Goal: Use online tool/utility: Utilize a website feature to perform a specific function

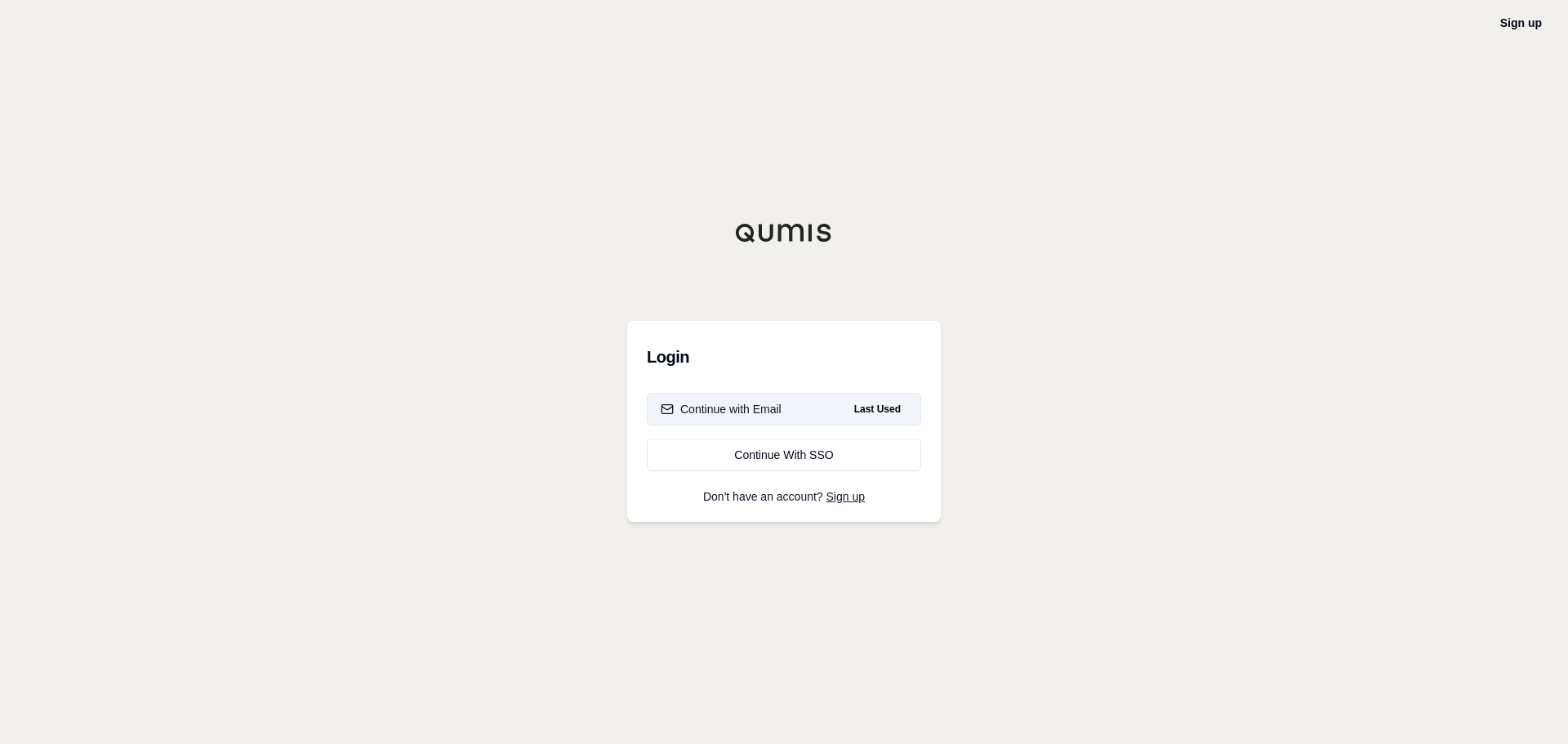
click at [784, 402] on button "Continue with Email Last Used" at bounding box center [784, 409] width 274 height 32
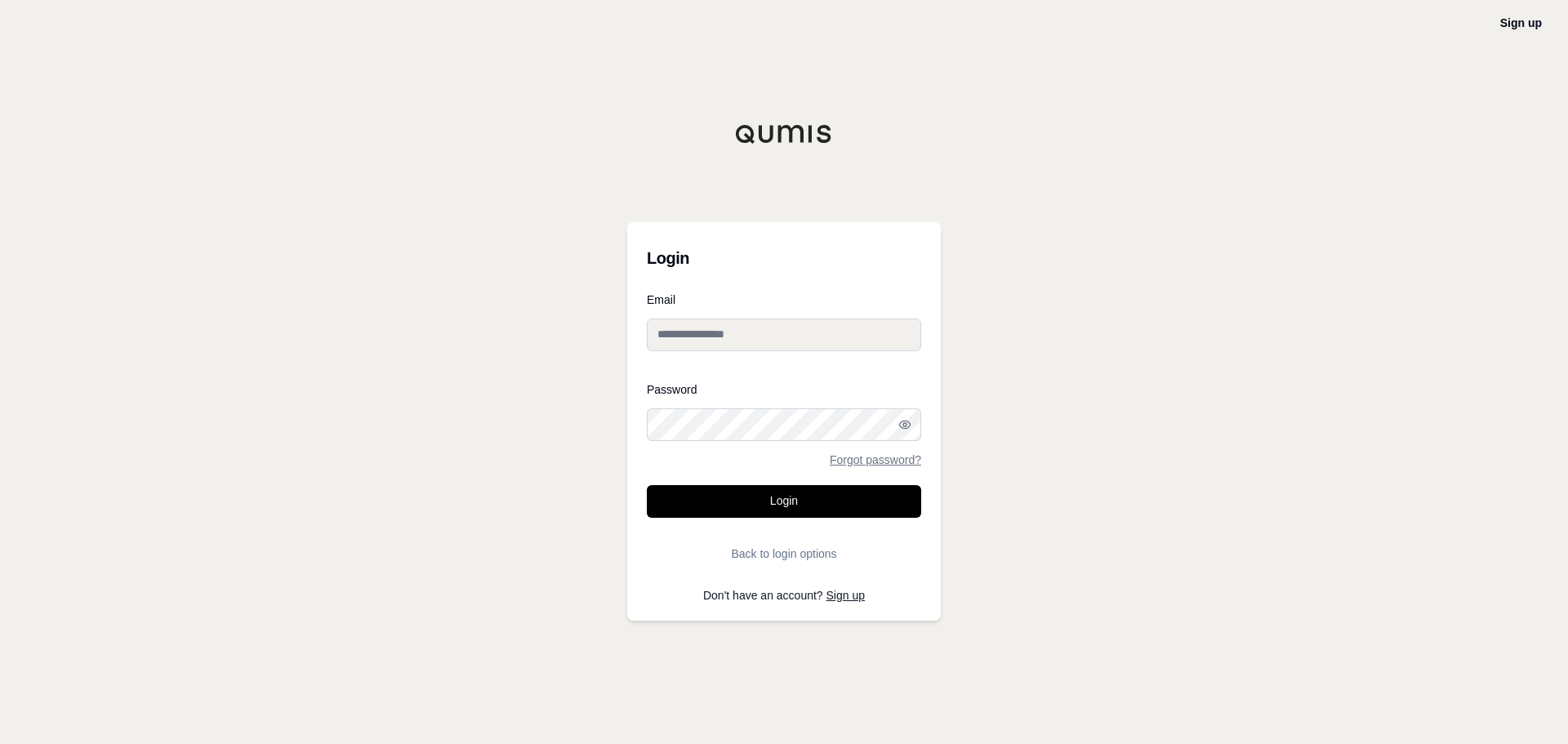
type input "**********"
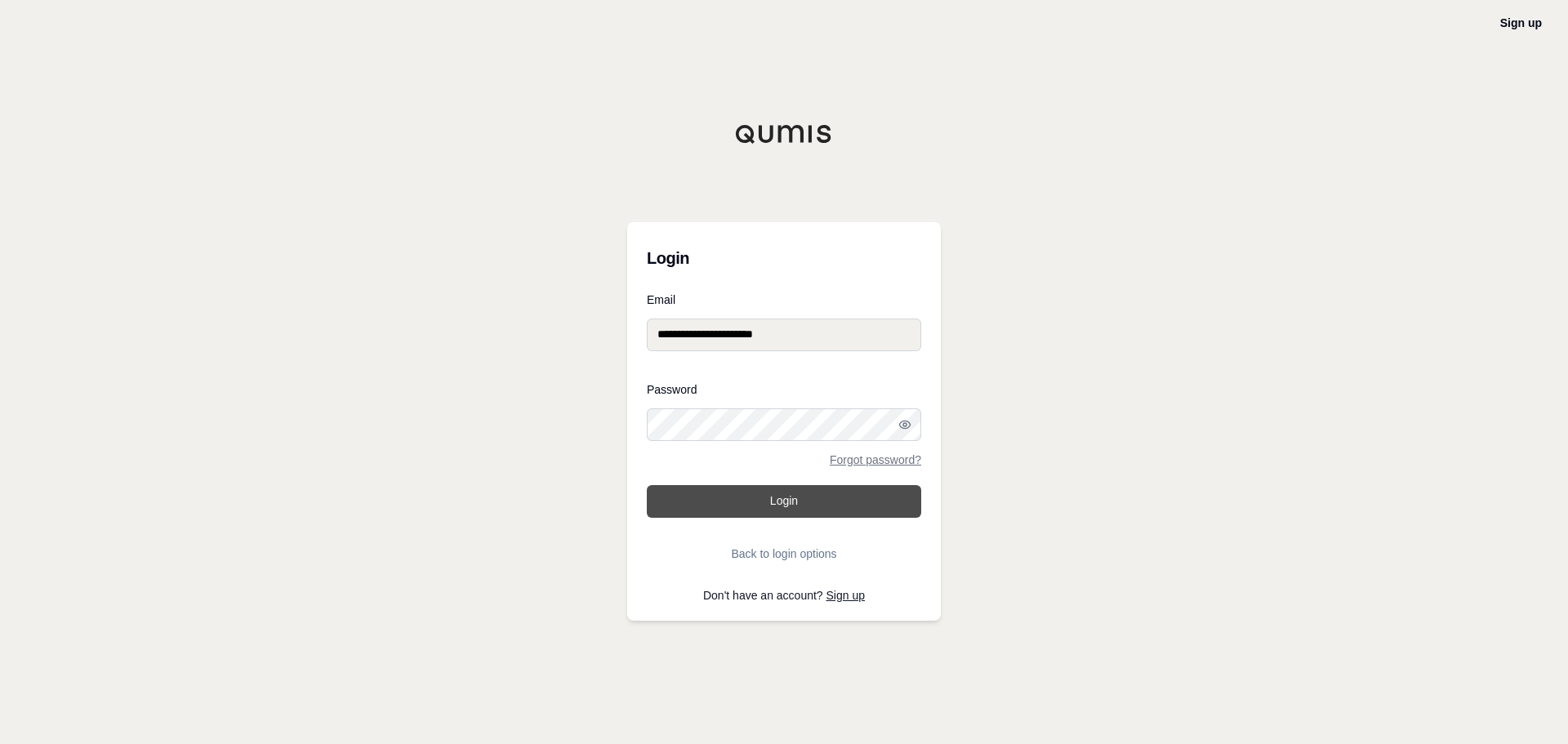
click at [803, 503] on button "Login" at bounding box center [784, 501] width 274 height 32
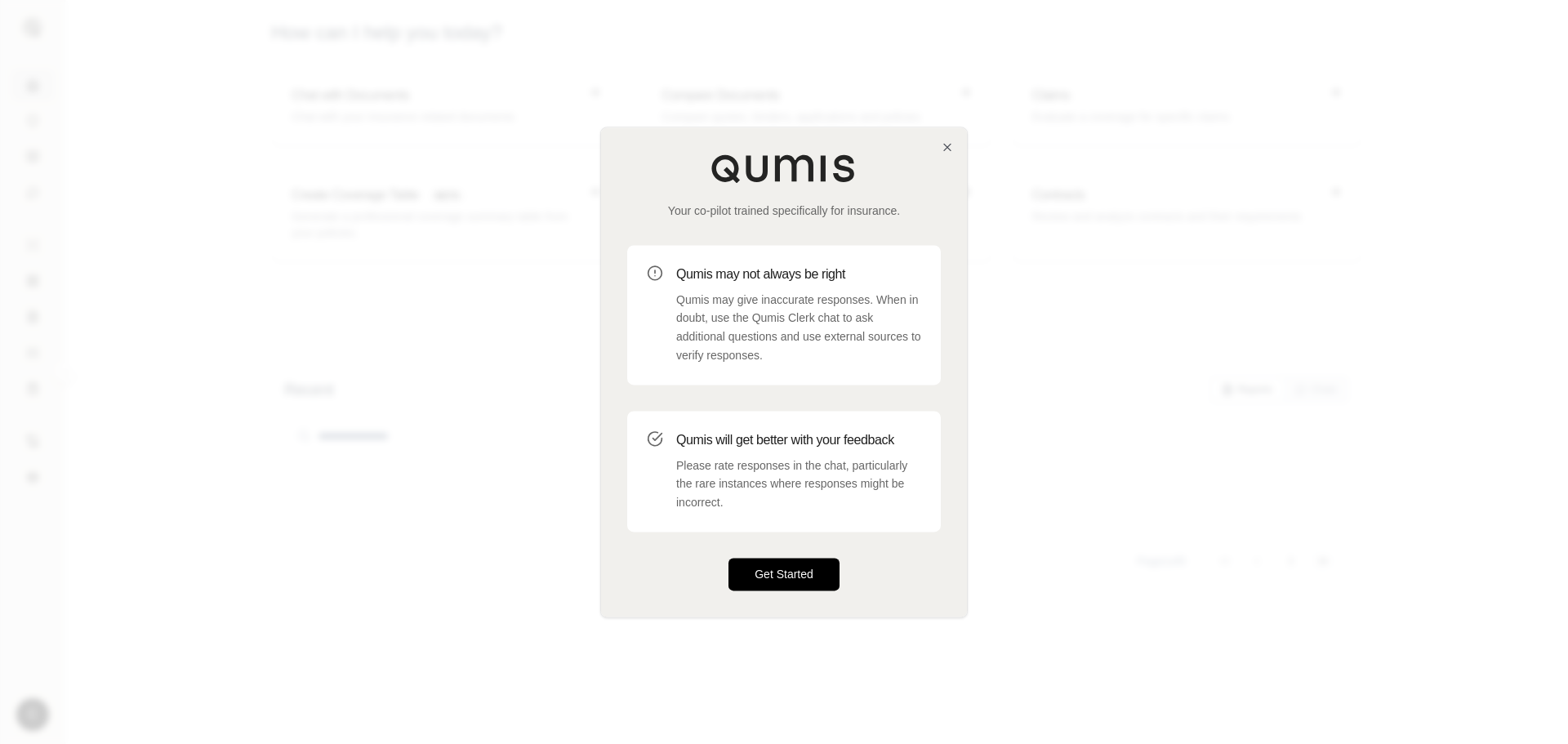
click at [796, 564] on button "Get Started" at bounding box center [784, 574] width 111 height 32
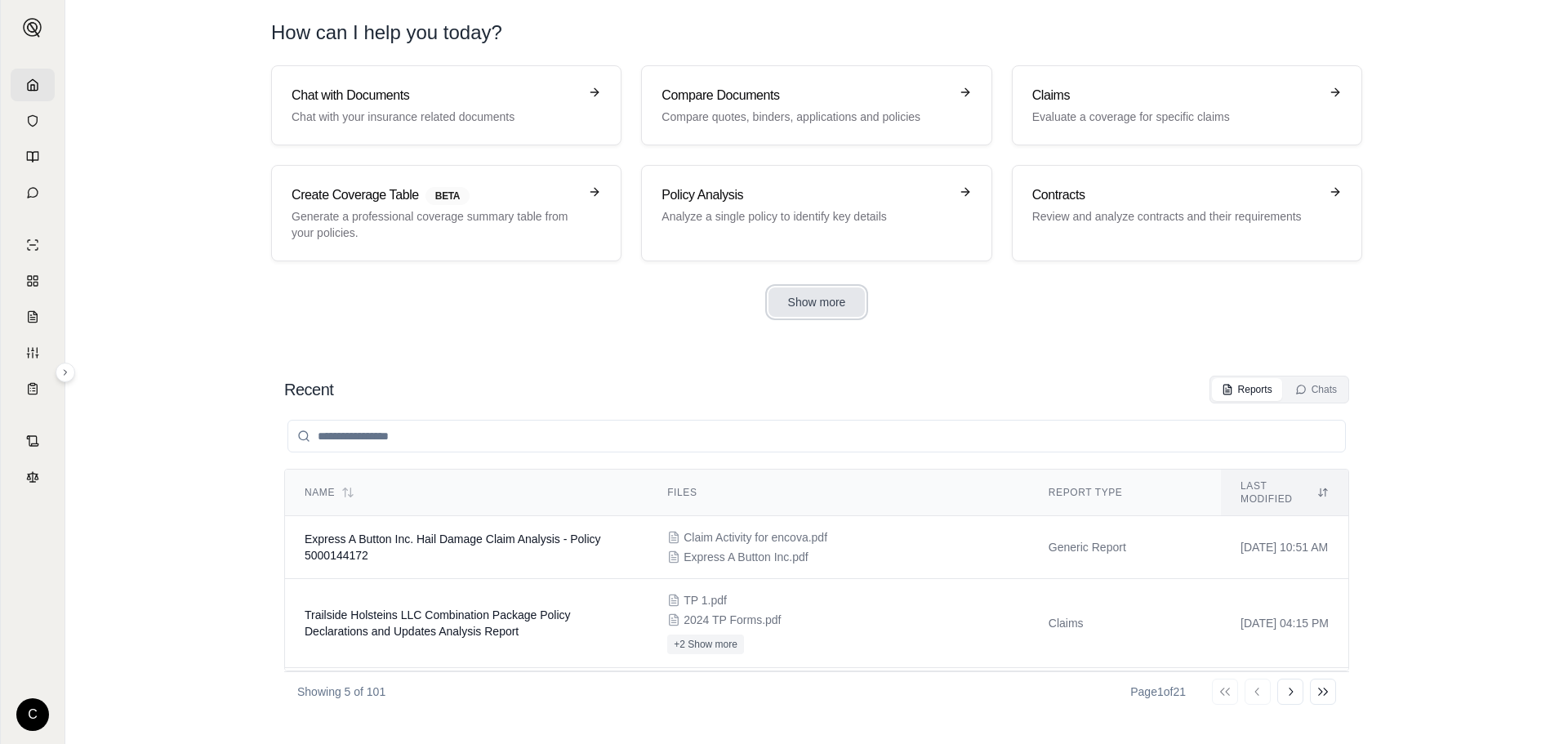
click at [821, 297] on button "Show more" at bounding box center [817, 302] width 97 height 30
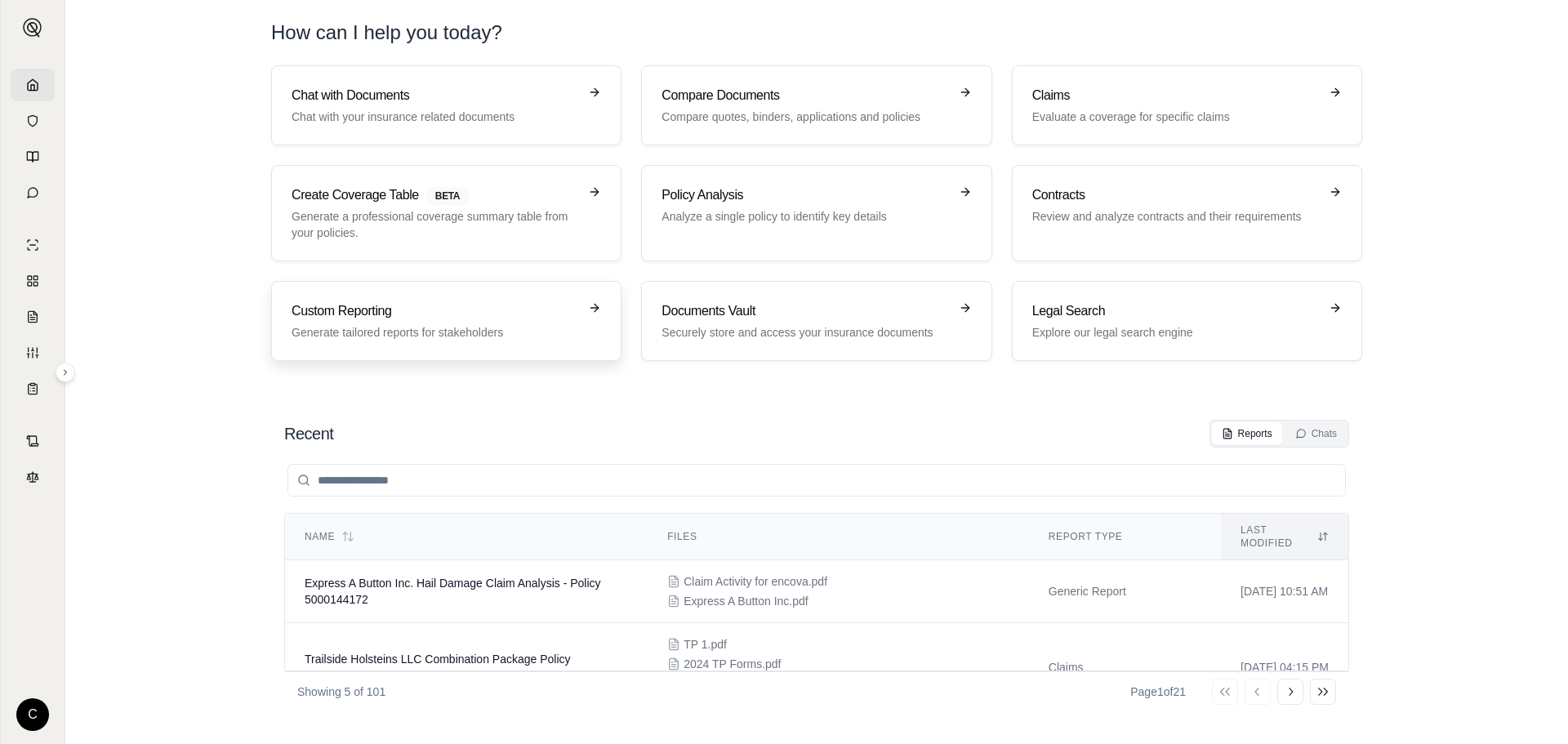
click at [454, 332] on p "Generate tailored reports for stakeholders" at bounding box center [434, 333] width 287 height 17
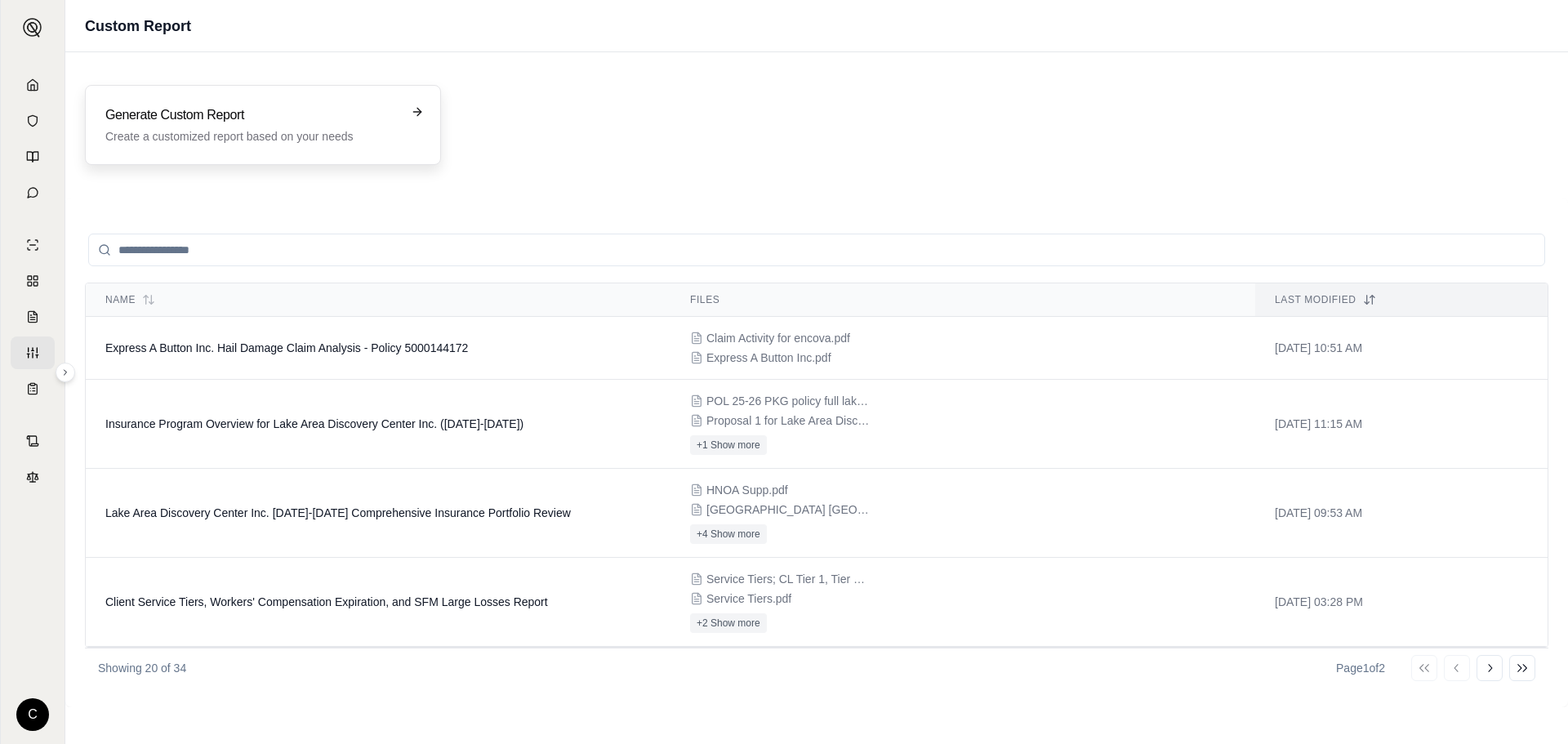
click at [243, 140] on p "Create a customized report based on your needs" at bounding box center [251, 136] width 292 height 17
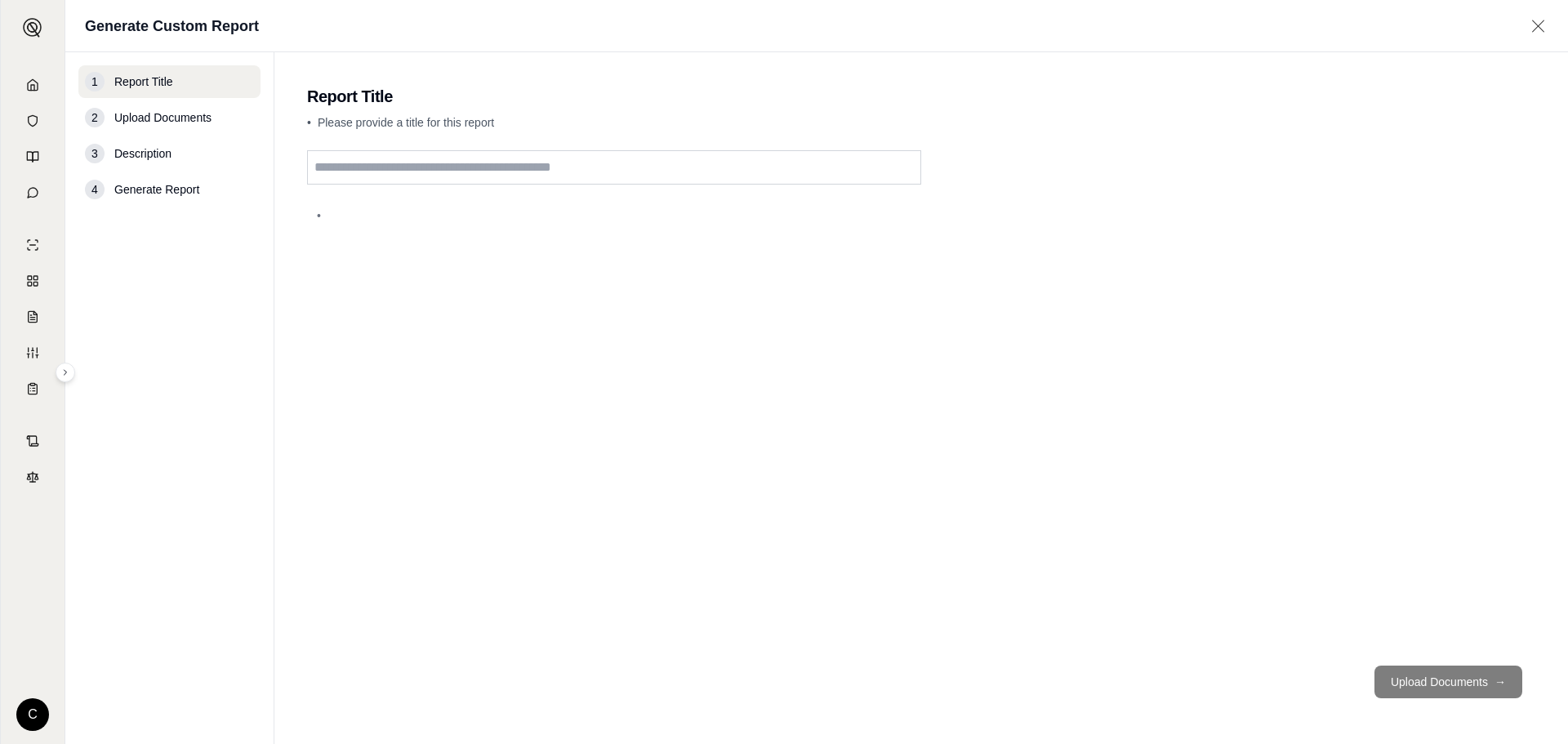
click at [516, 174] on input "text" at bounding box center [614, 167] width 614 height 34
type input "*******"
click at [1403, 691] on button "Upload Documents →" at bounding box center [1447, 682] width 147 height 32
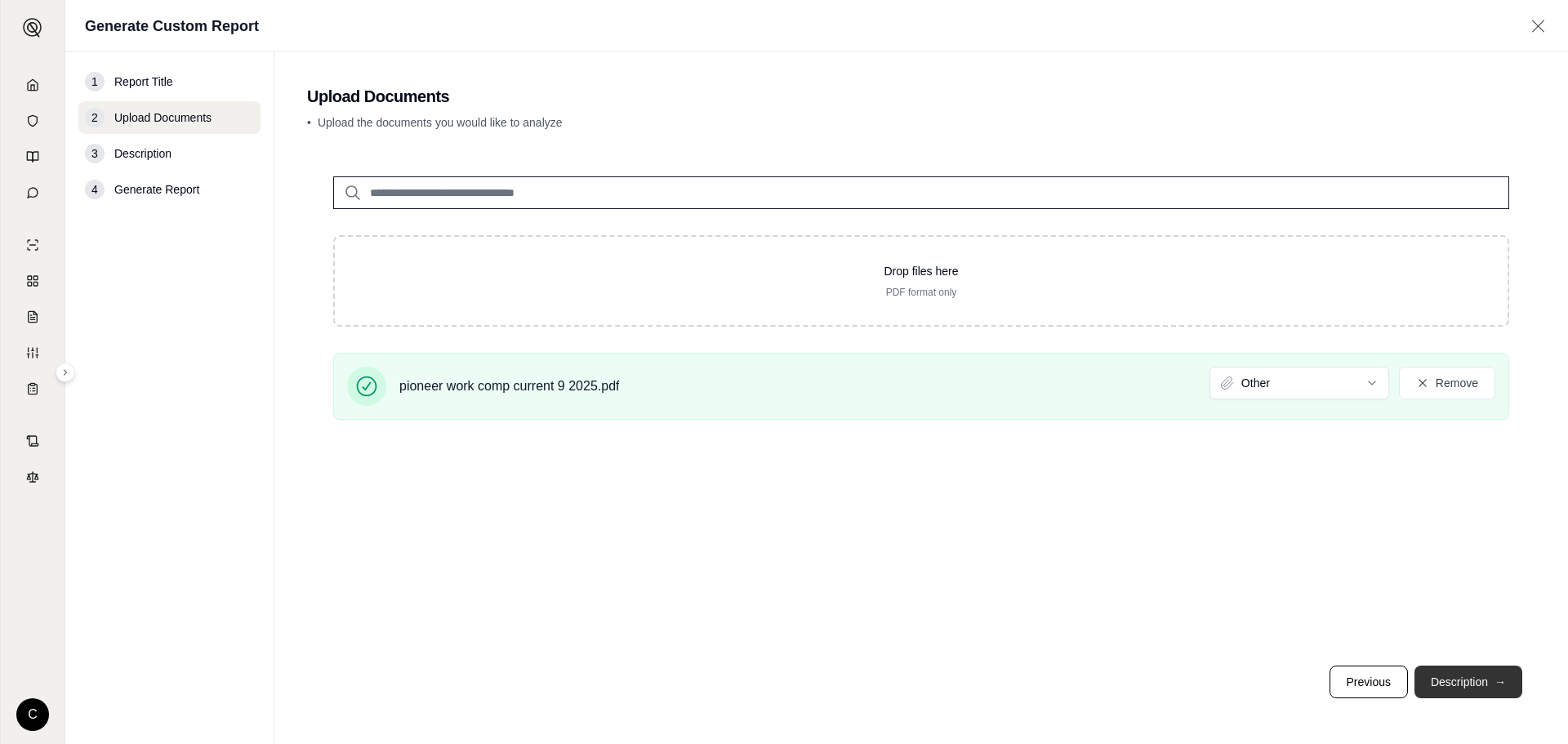
click at [1439, 684] on button "Description →" at bounding box center [1469, 682] width 108 height 32
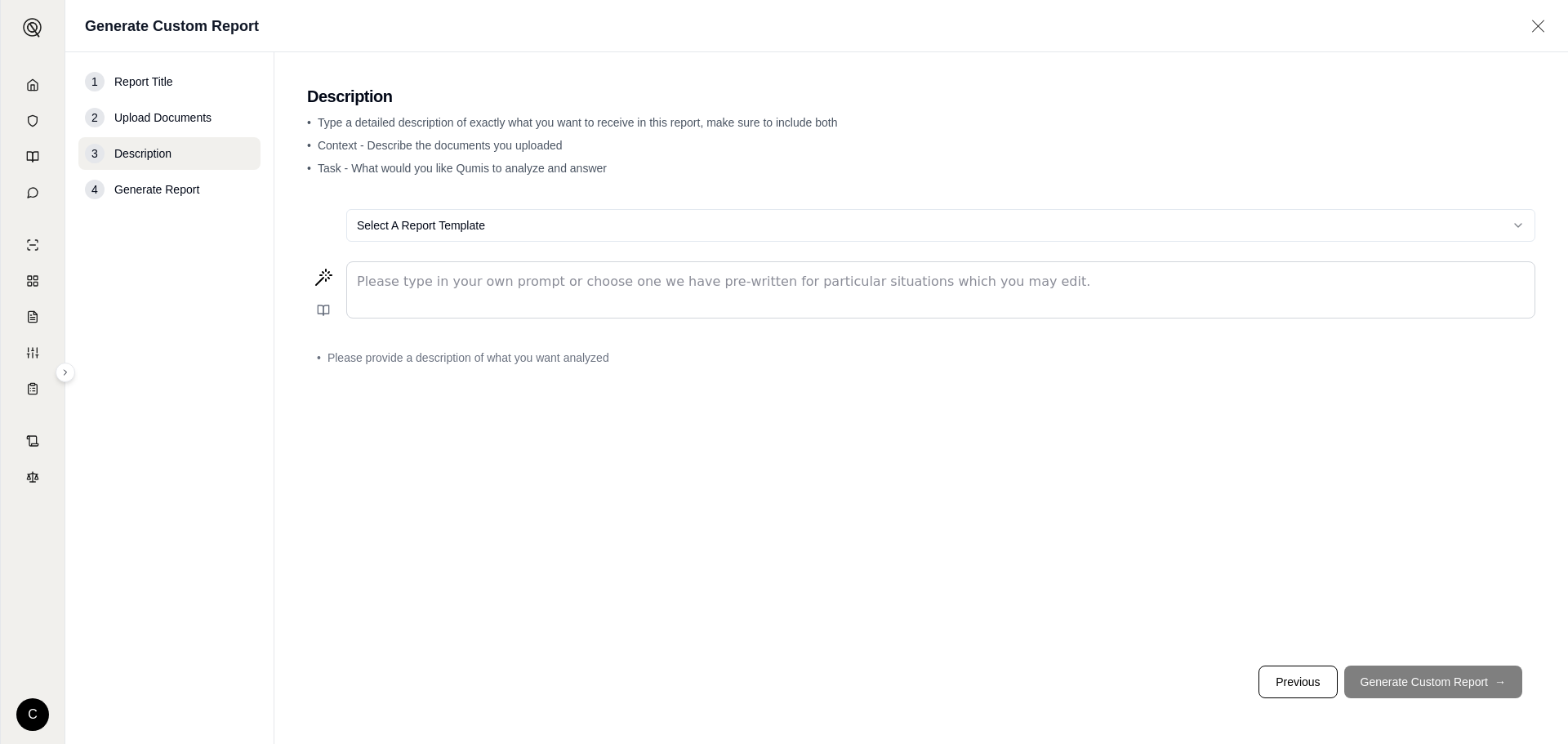
click at [505, 279] on p "editable markdown" at bounding box center [941, 281] width 1168 height 19
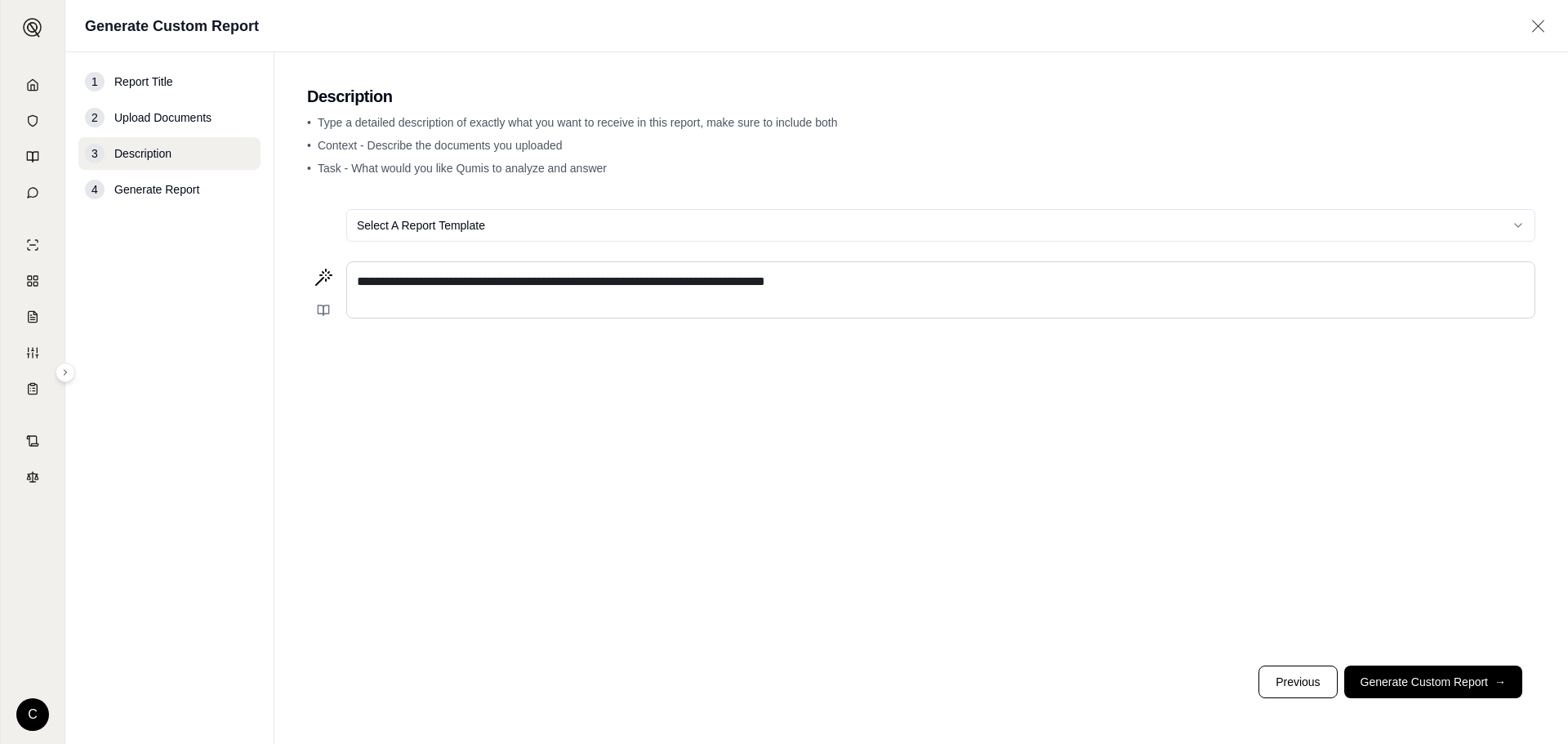
click at [923, 284] on p "**********" at bounding box center [941, 281] width 1168 height 19
click at [690, 283] on span "**********" at bounding box center [561, 281] width 408 height 12
click at [932, 308] on div "**********" at bounding box center [940, 290] width 1188 height 56
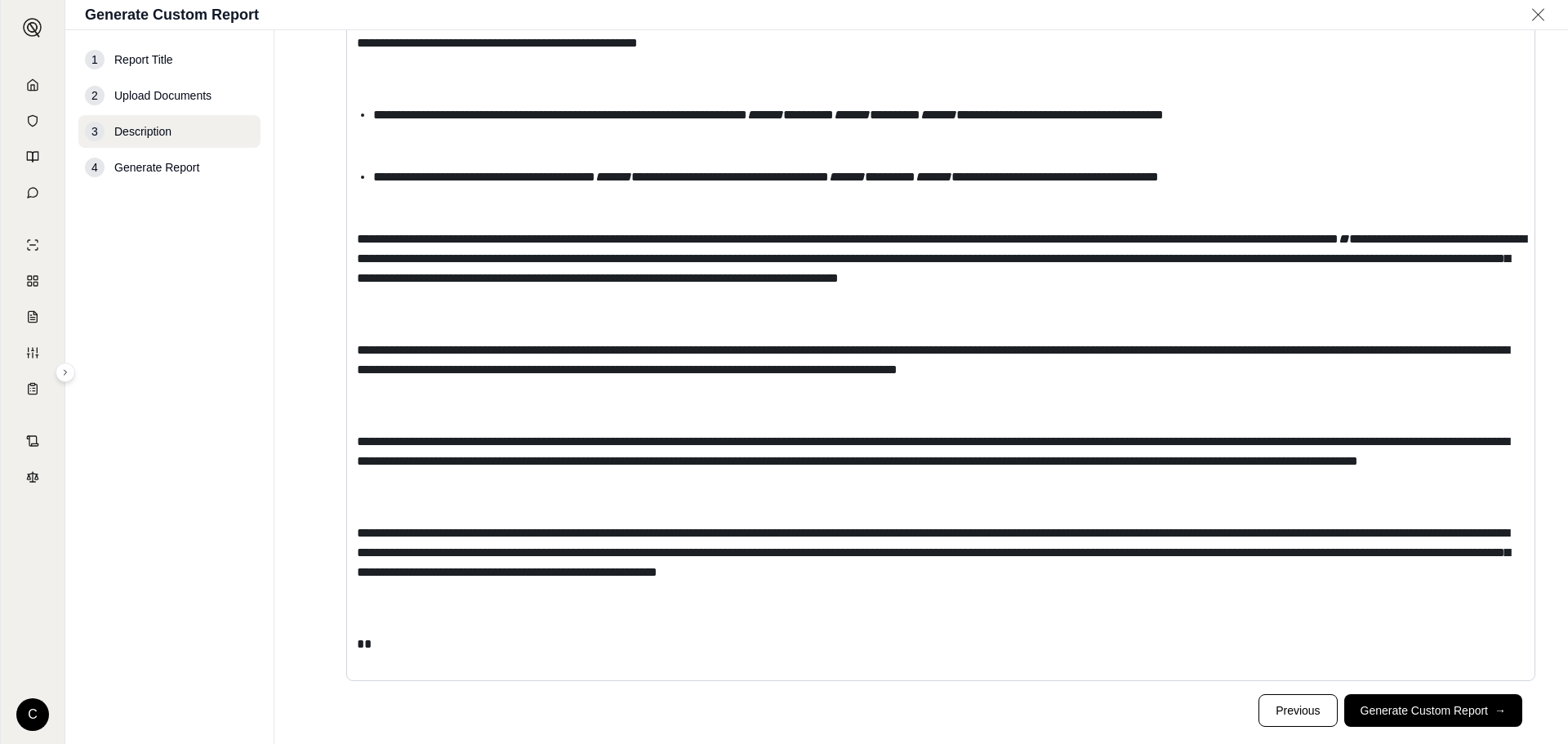
scroll to position [539, 0]
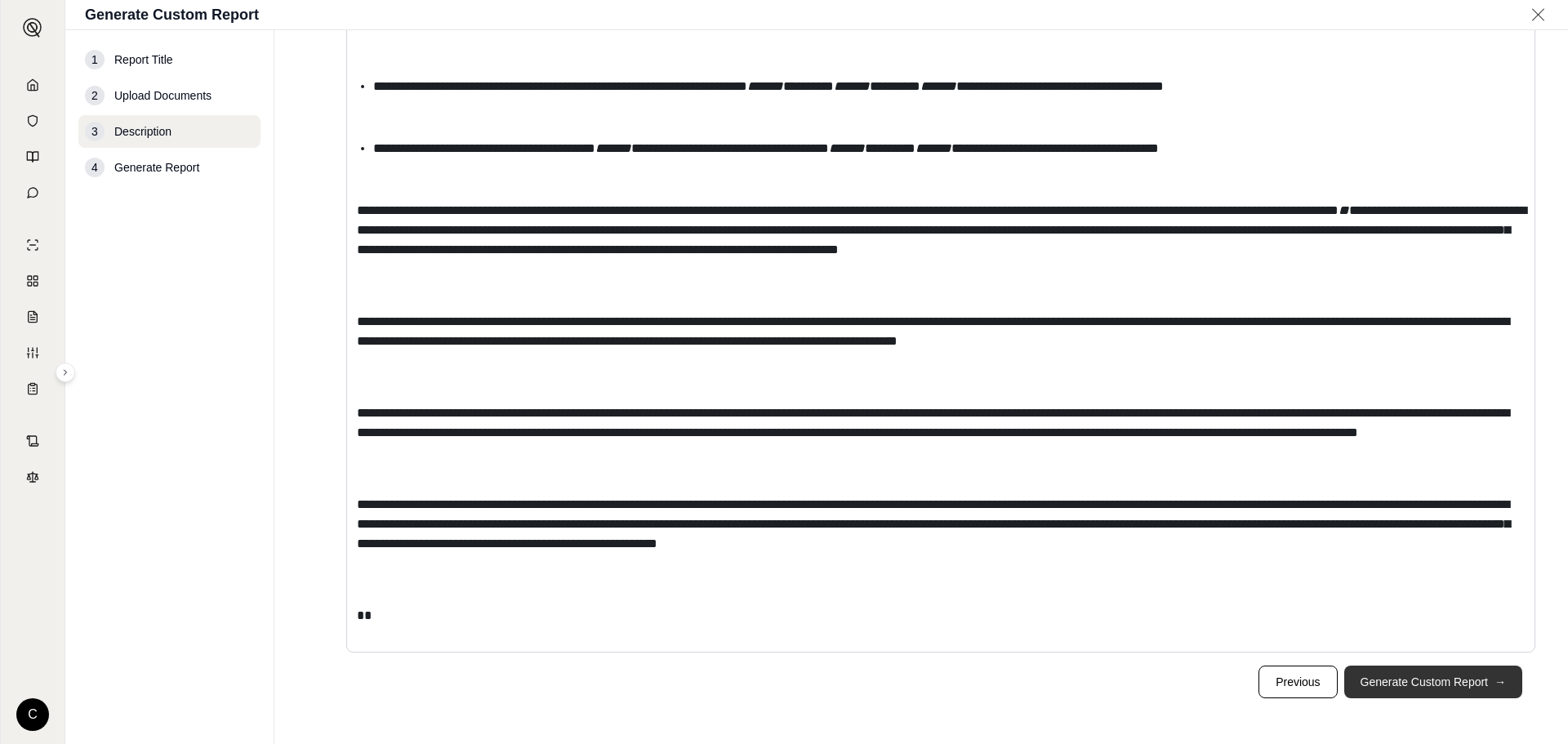
click at [1443, 678] on button "Generate Custom Report →" at bounding box center [1434, 682] width 178 height 32
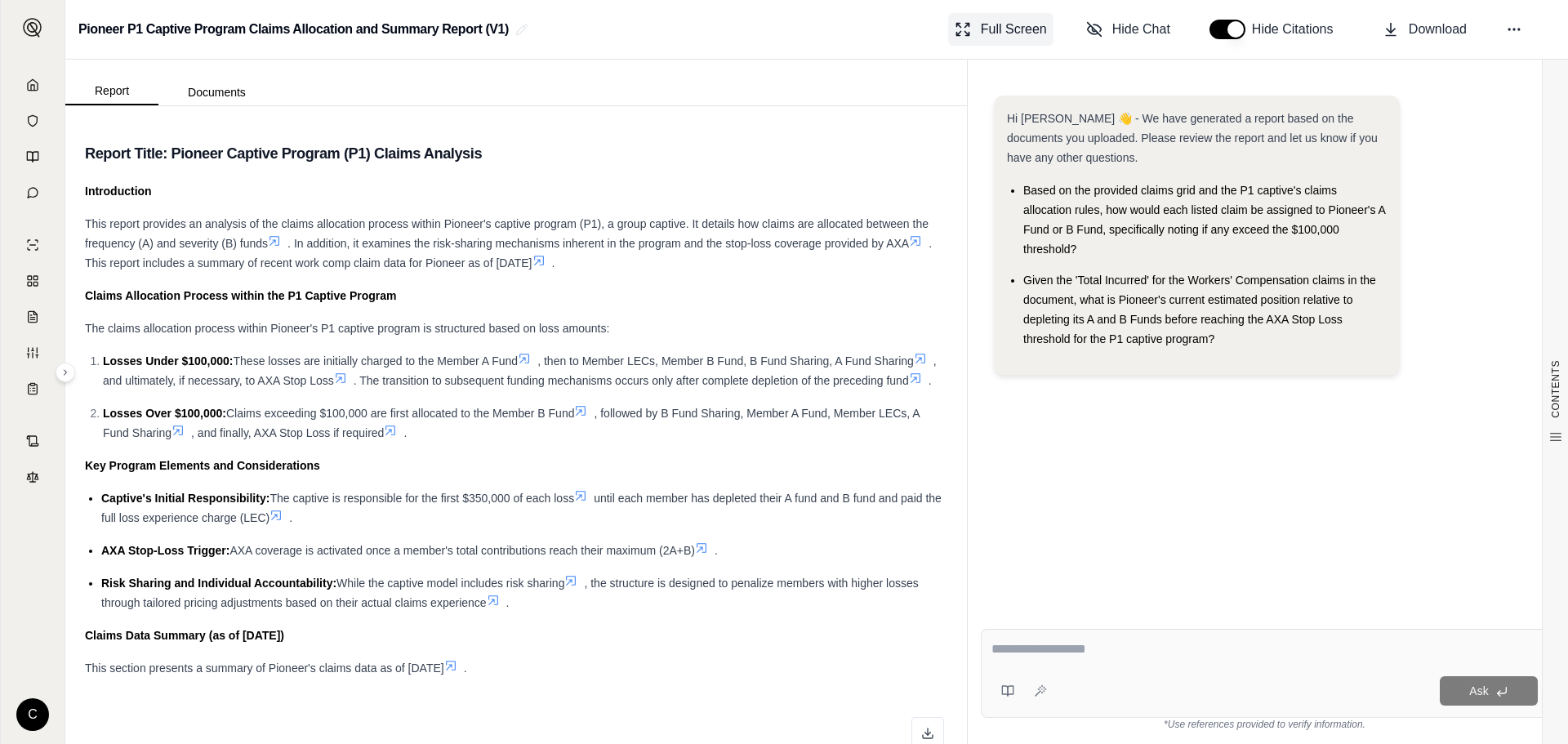
click at [988, 27] on span "Full Screen" at bounding box center [1013, 29] width 66 height 19
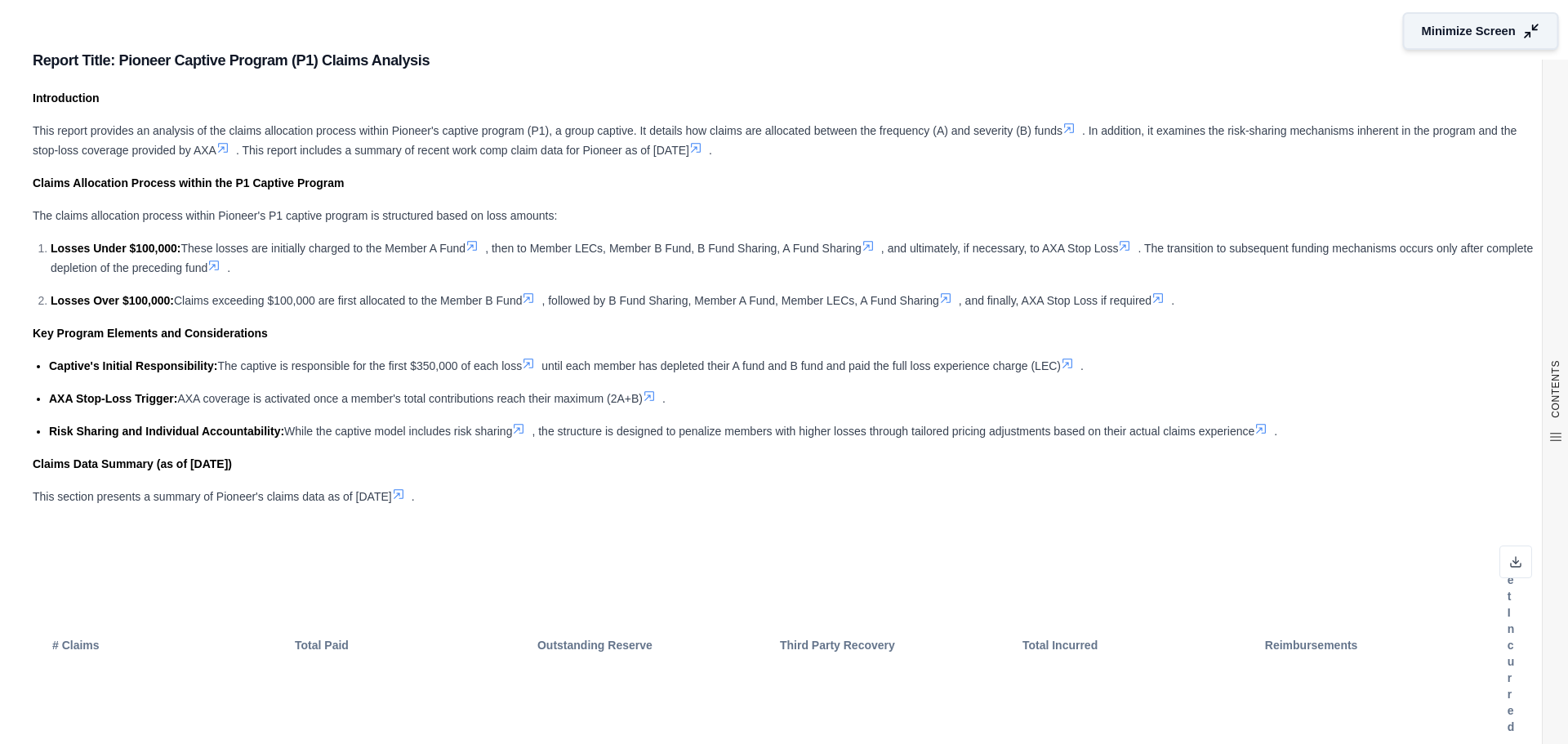
click at [1422, 25] on span "Minimize Screen" at bounding box center [1469, 32] width 94 height 17
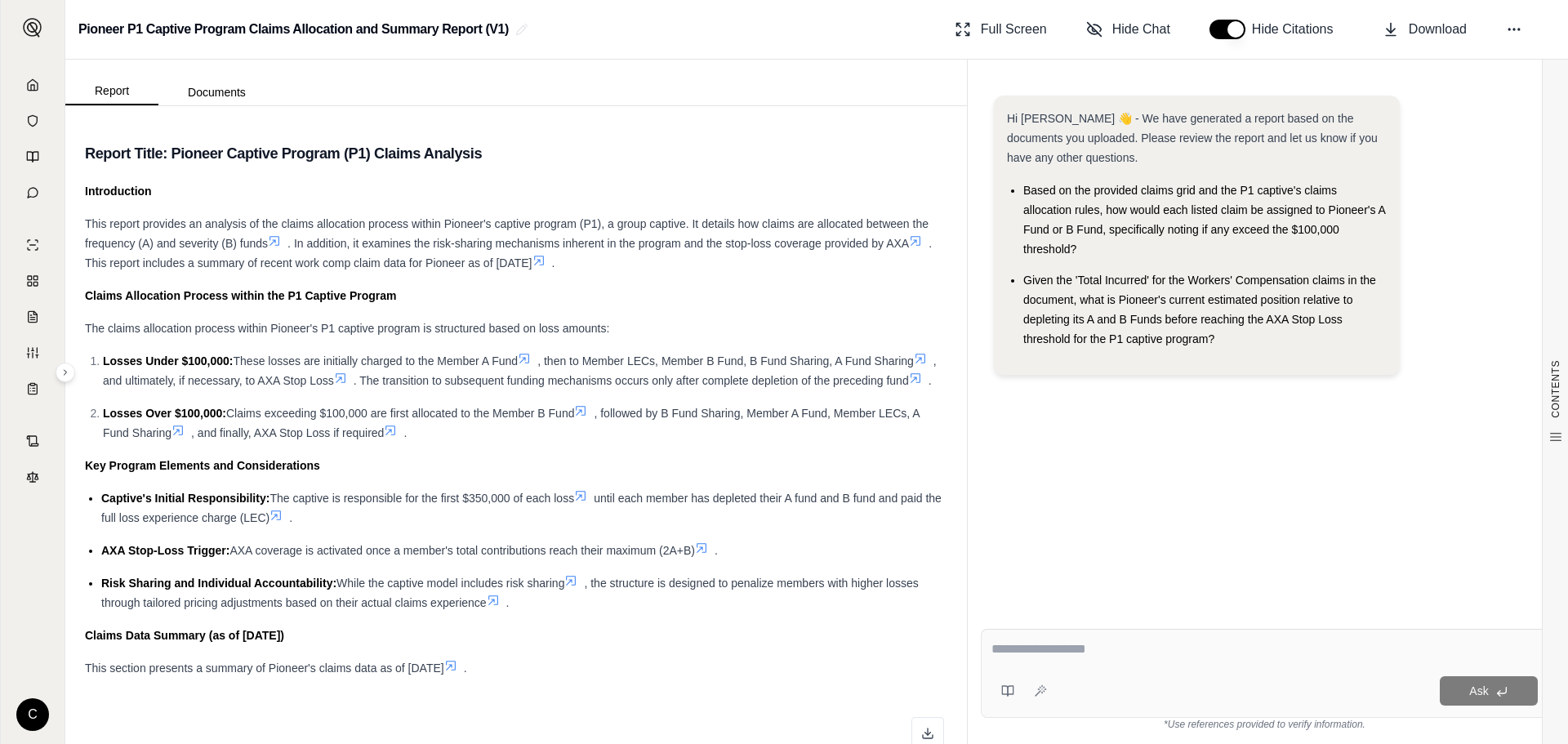
click at [1241, 35] on button "button" at bounding box center [1228, 29] width 36 height 19
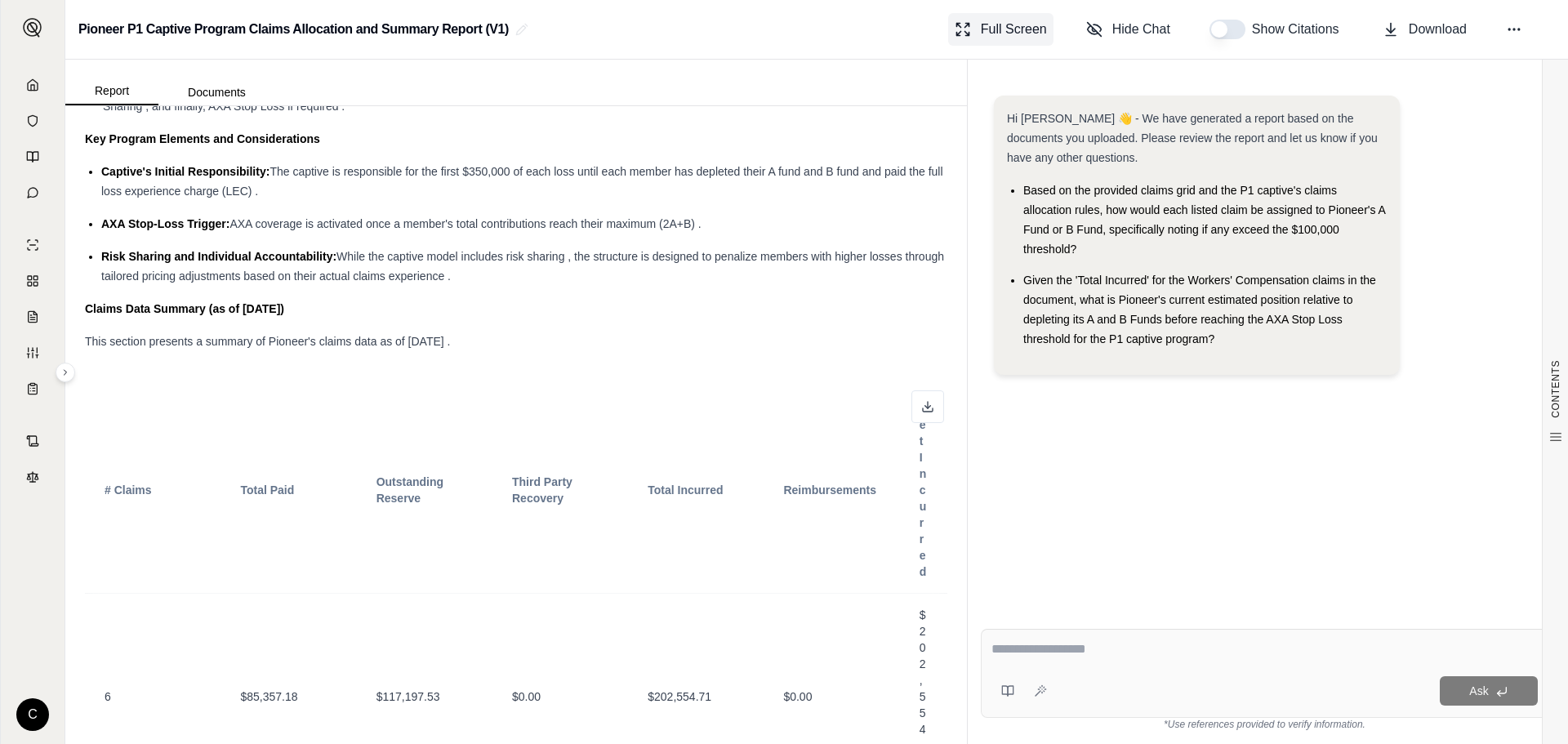
click at [1001, 37] on span "Full Screen" at bounding box center [1013, 29] width 66 height 19
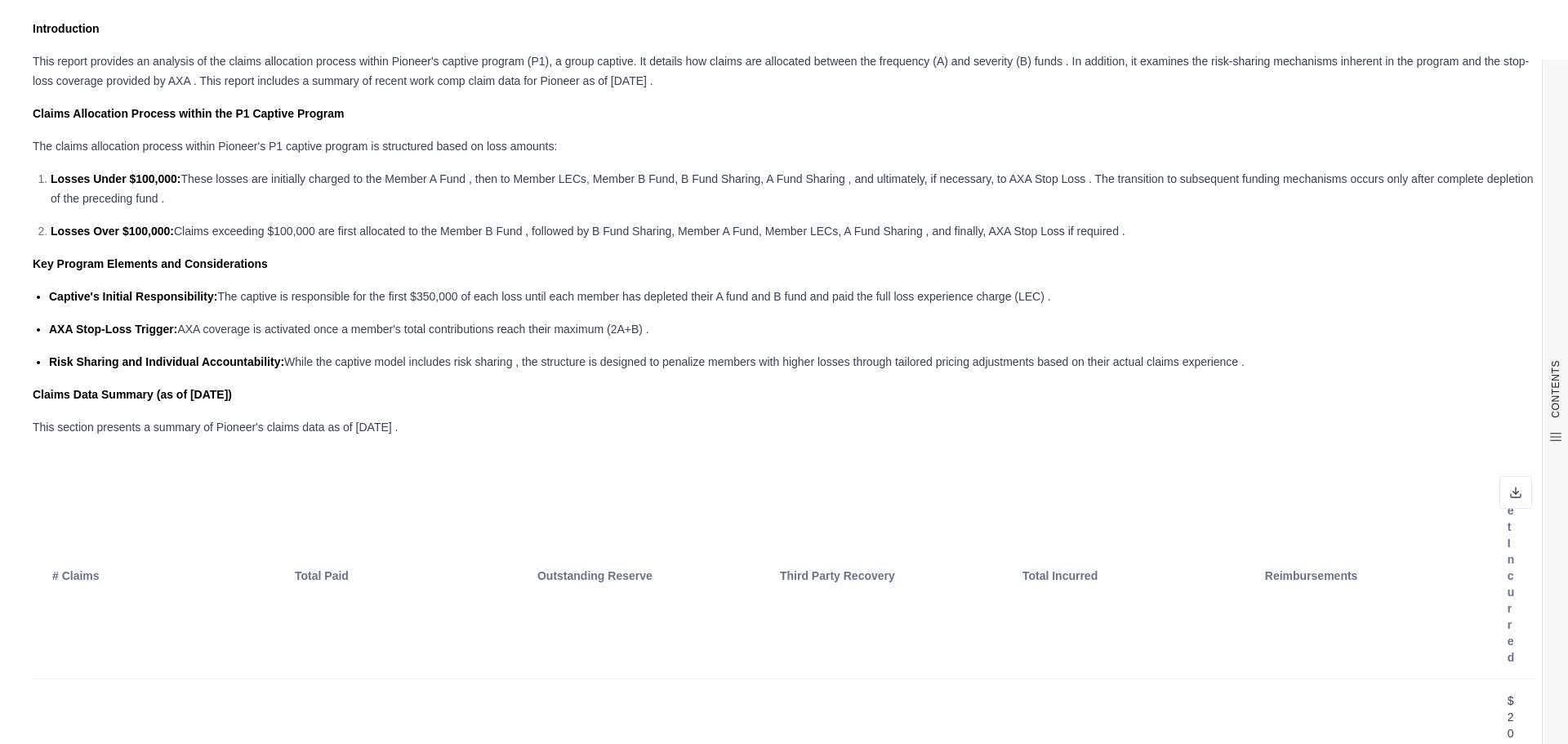
scroll to position [6, 0]
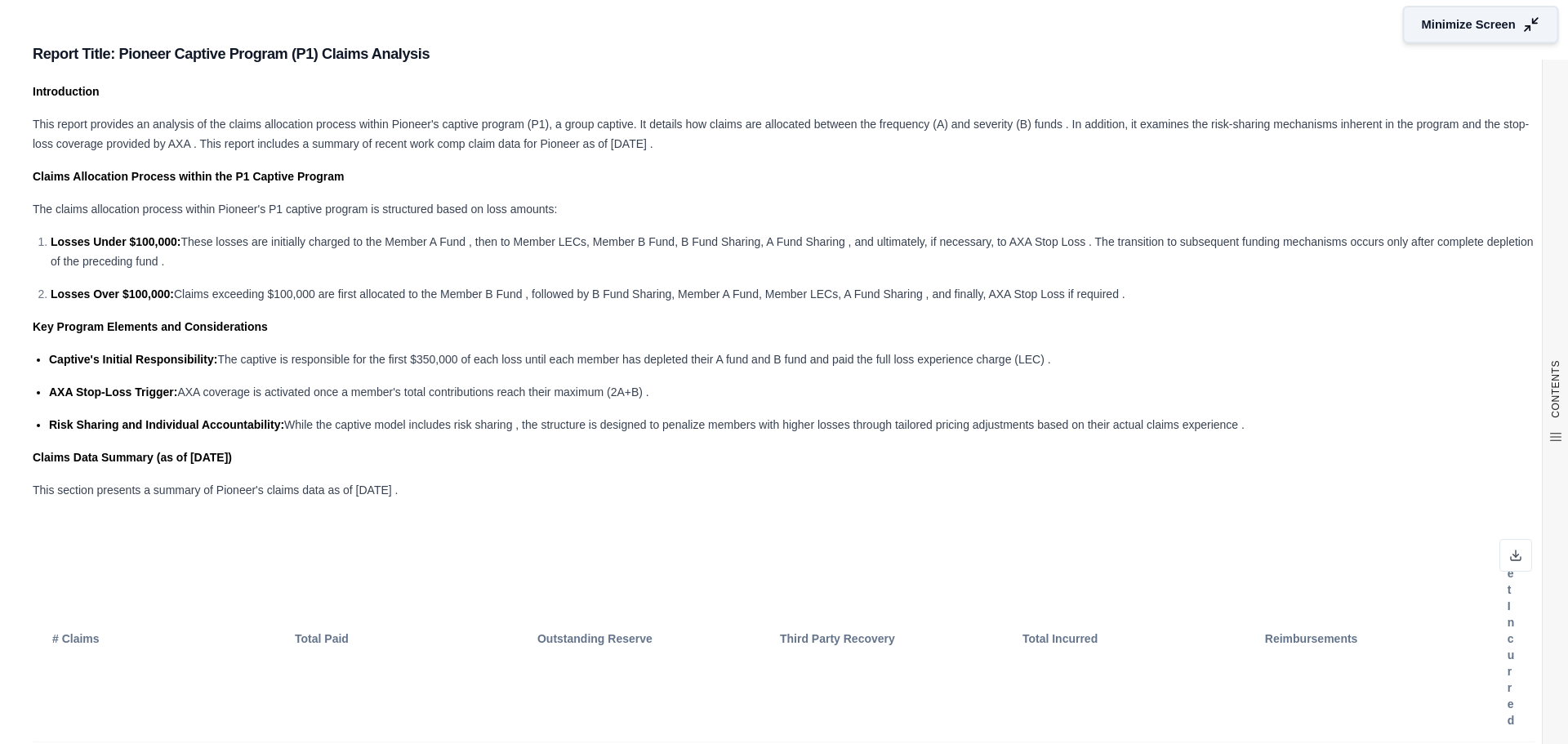
click at [1436, 28] on span "Minimize Screen" at bounding box center [1469, 25] width 94 height 17
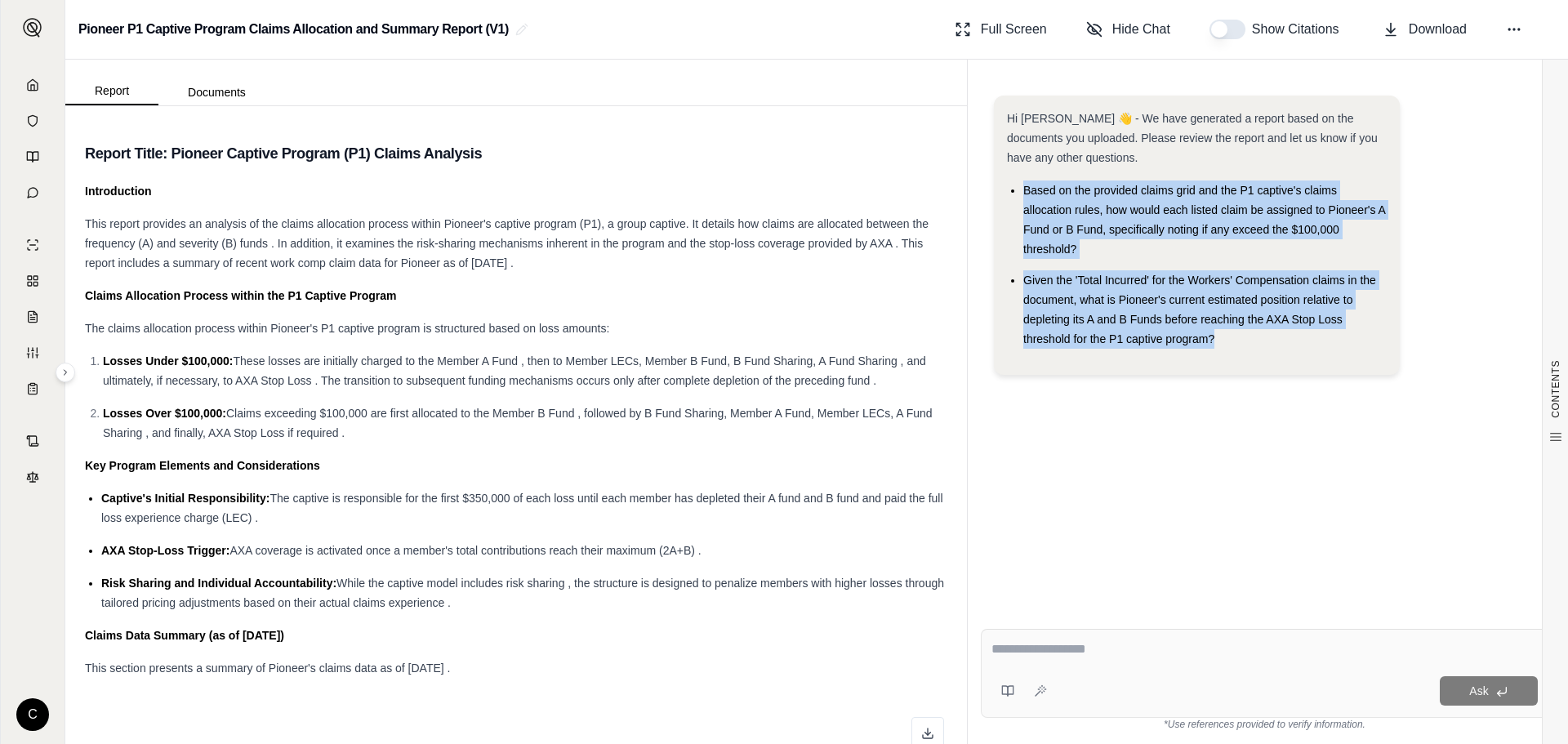
drag, startPoint x: 1026, startPoint y: 191, endPoint x: 1257, endPoint y: 343, distance: 276.5
click at [1257, 343] on ul "Based on the provided claims grid and the P1 captive's claims allocation rules,…" at bounding box center [1197, 264] width 380 height 168
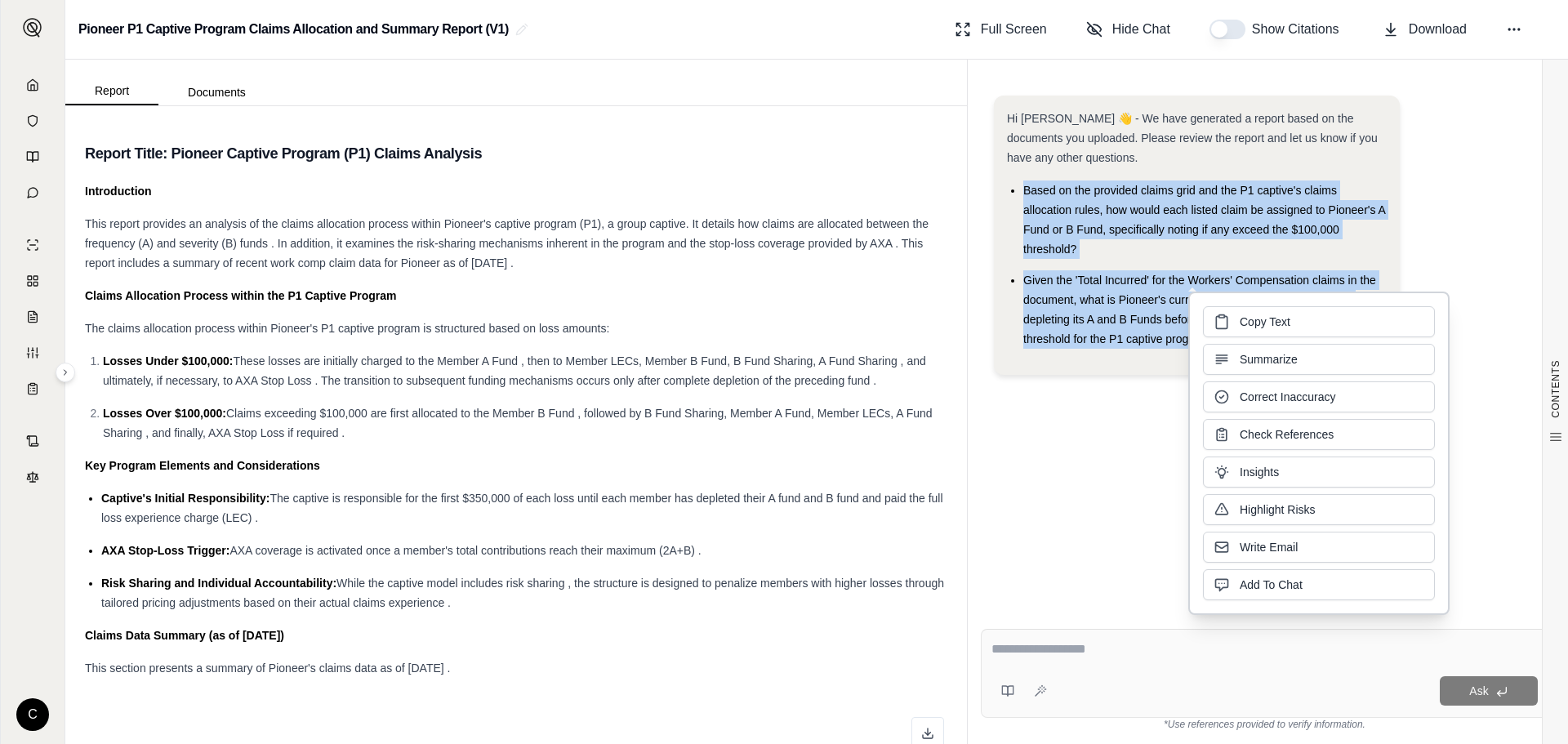
copy ul "Based on the provided claims grid and the P1 captive's claims allocation rules,…"
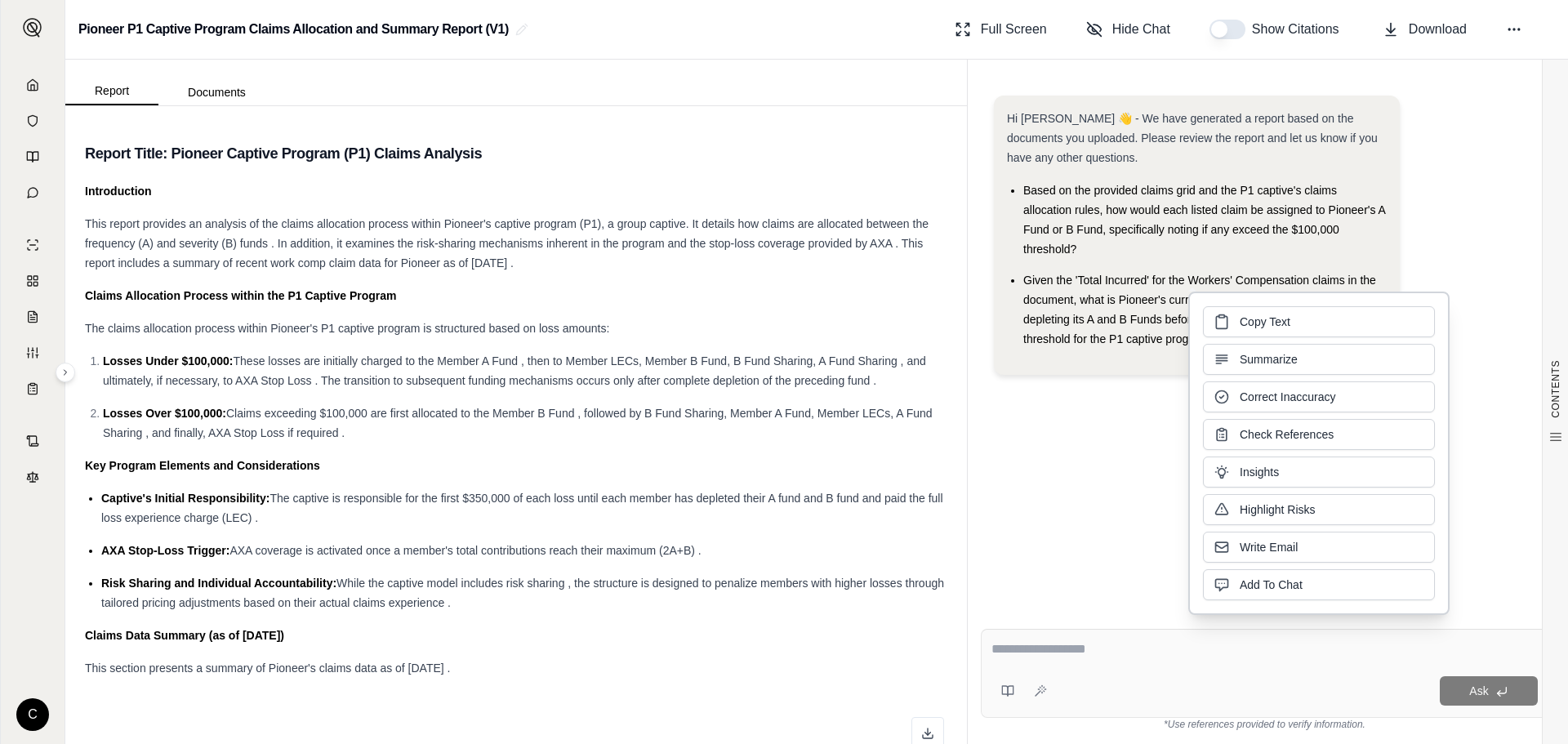
click at [1107, 658] on textarea at bounding box center [1264, 649] width 546 height 19
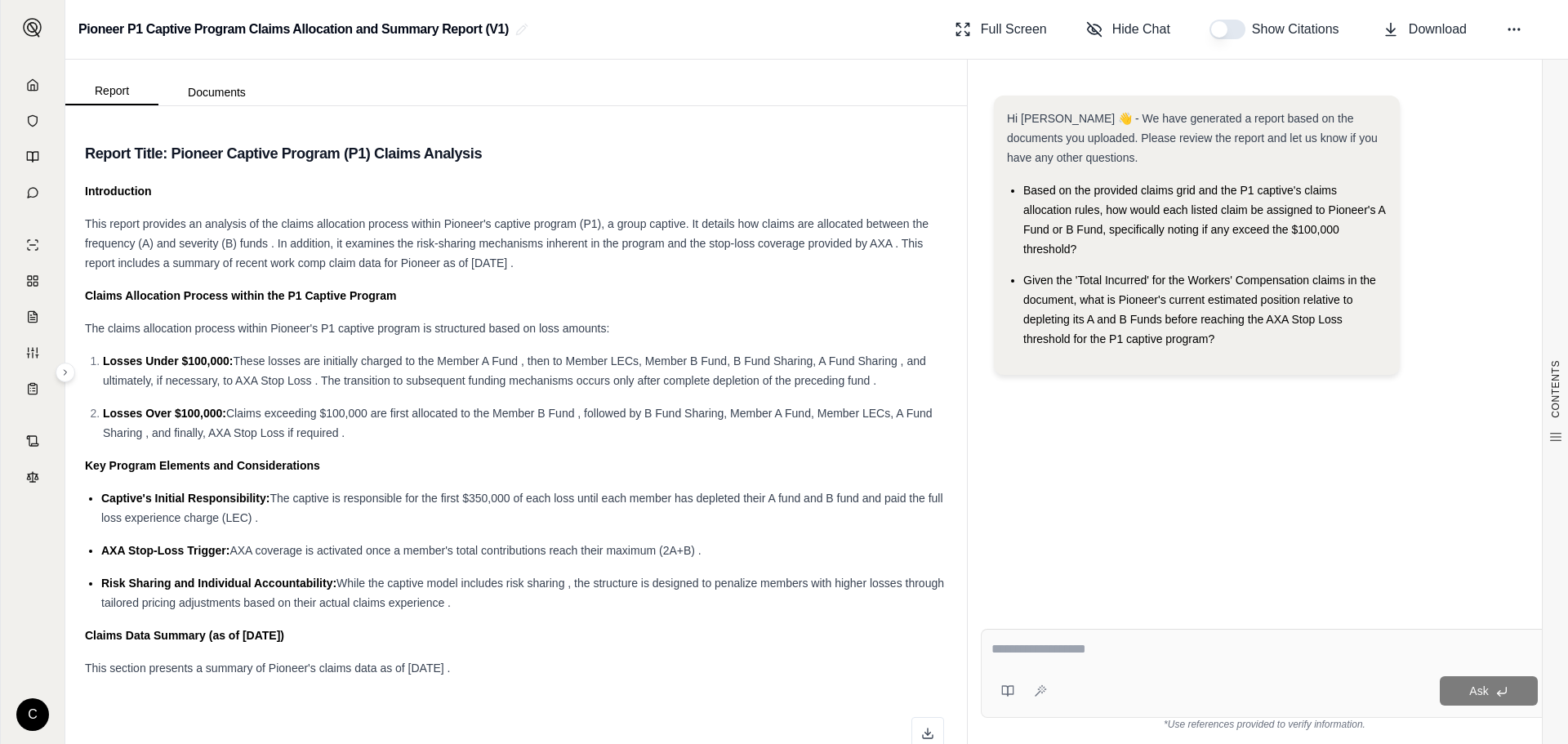
paste textarea "**********"
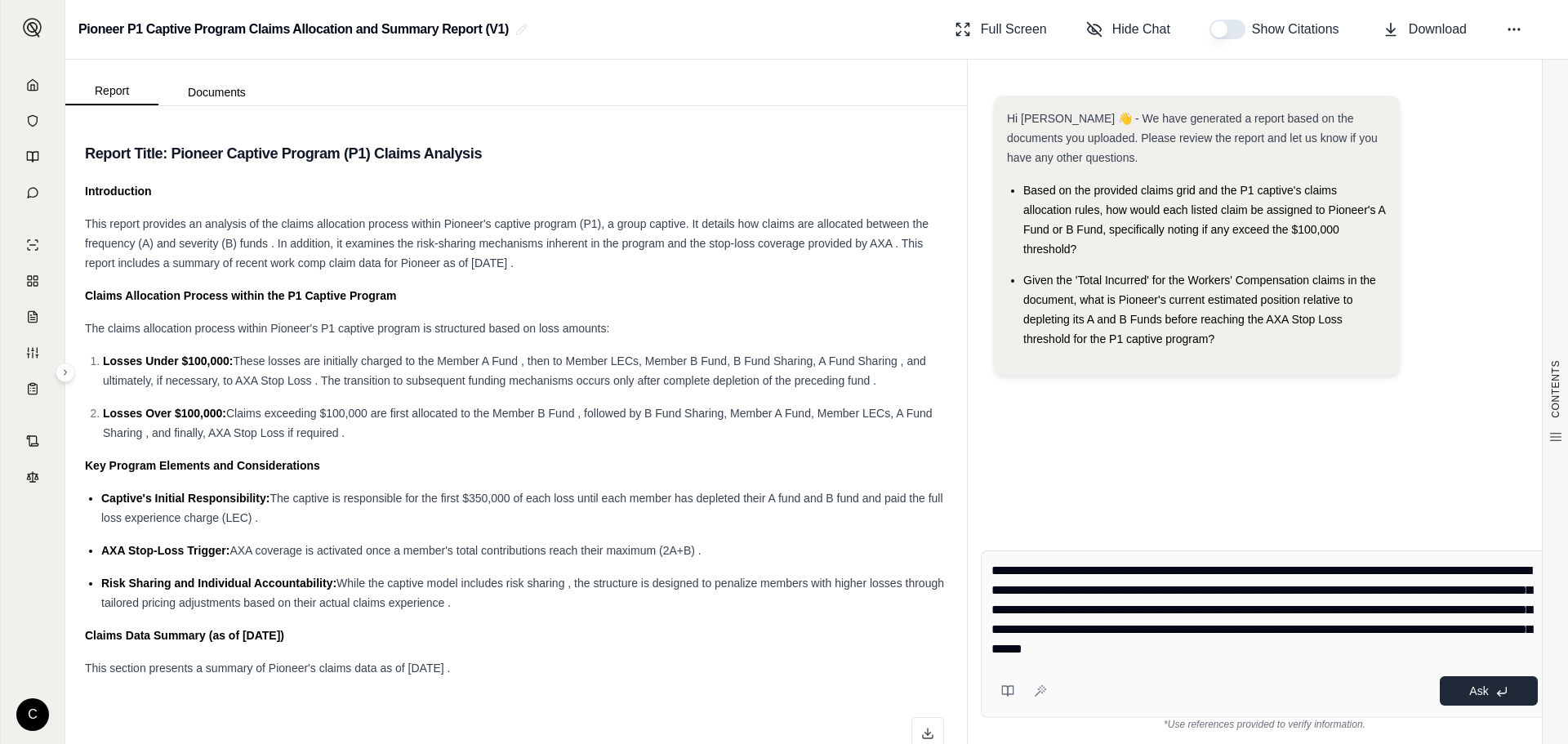
type textarea "**********"
click at [1494, 688] on button "Ask" at bounding box center [1489, 691] width 98 height 30
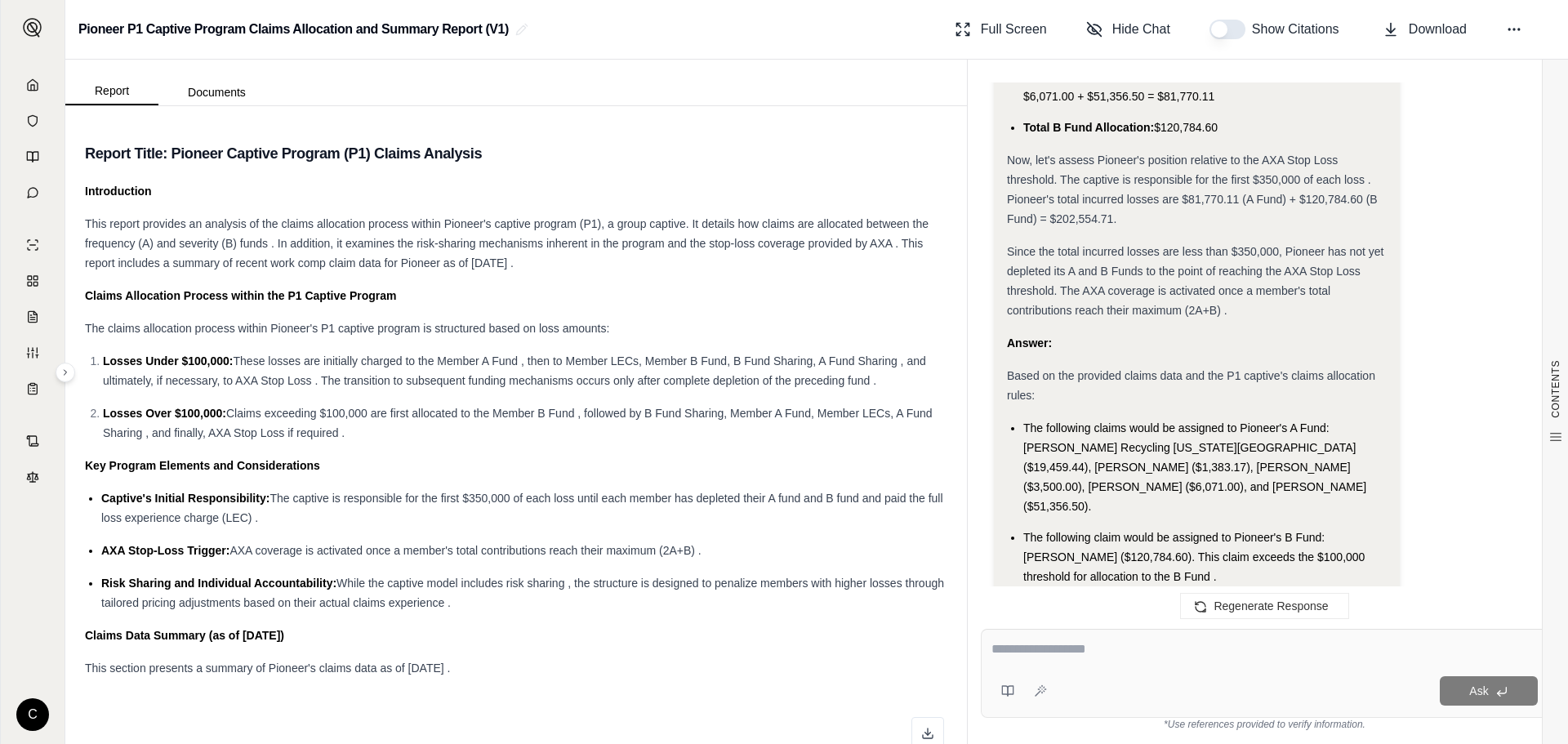
scroll to position [1934, 0]
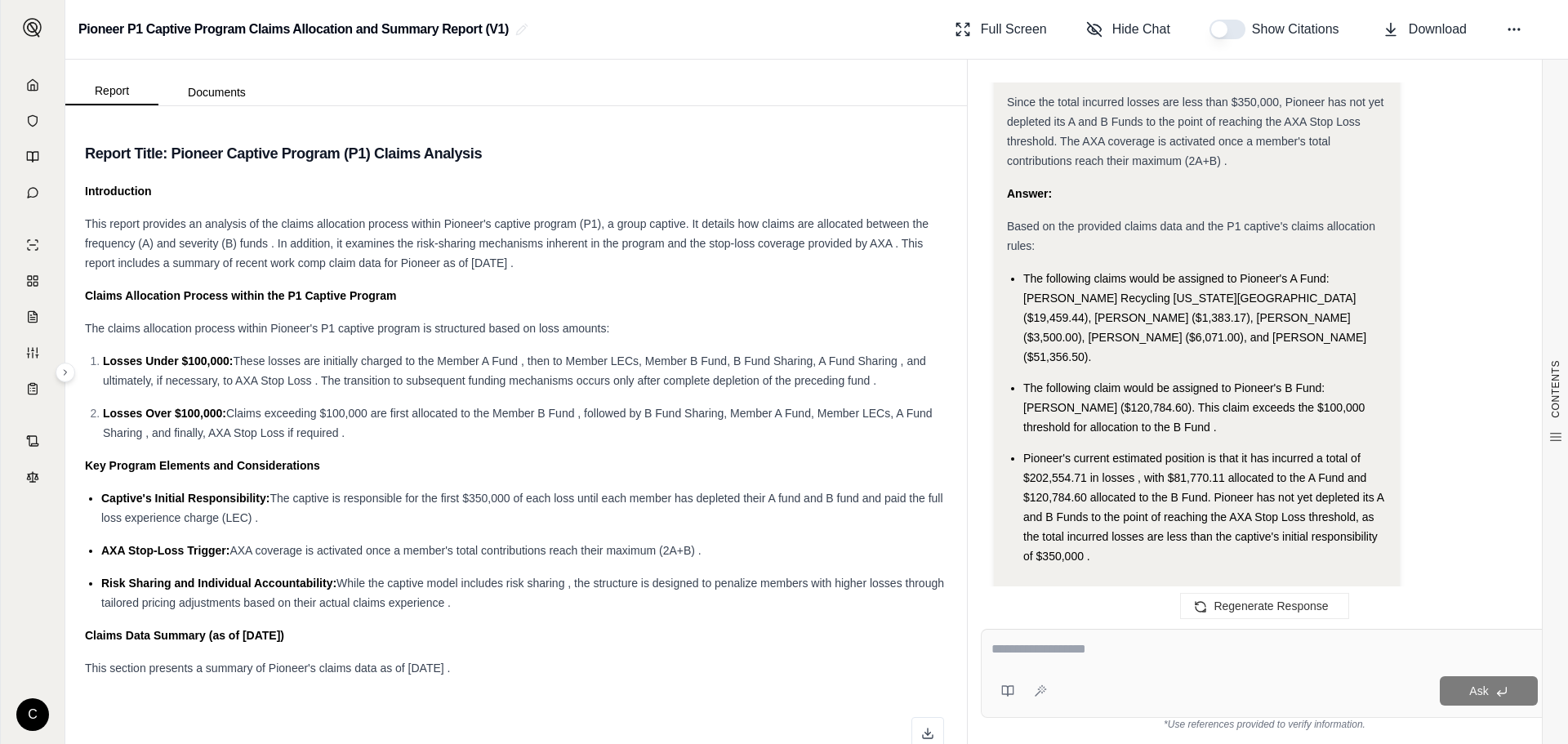
click at [1020, 604] on rect at bounding box center [1020, 605] width 4 height 3
click at [1452, 30] on span "Download" at bounding box center [1437, 29] width 58 height 19
click at [1518, 32] on icon at bounding box center [1514, 30] width 17 height 17
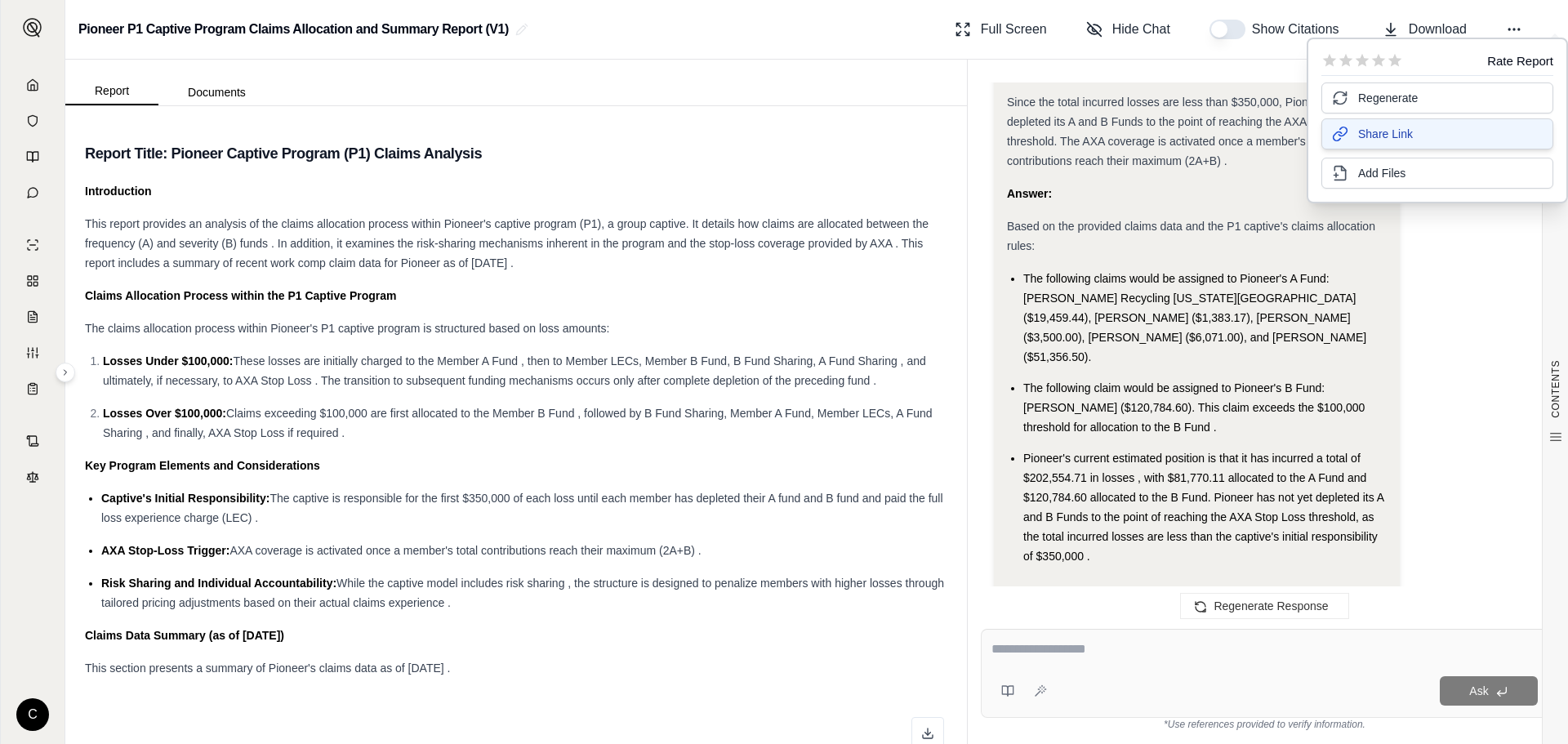
click at [1391, 141] on span "Share Link" at bounding box center [1385, 135] width 55 height 17
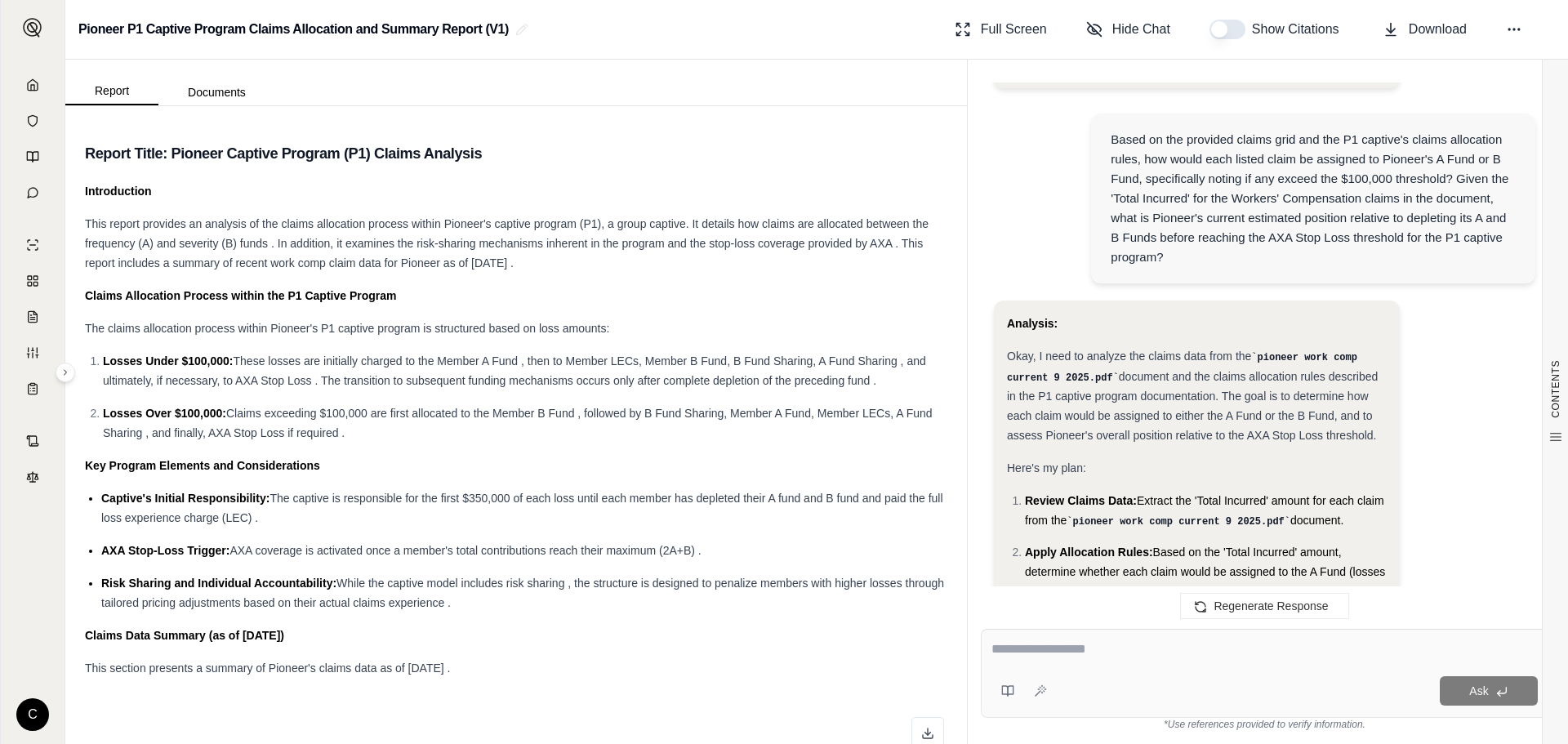
scroll to position [136, 0]
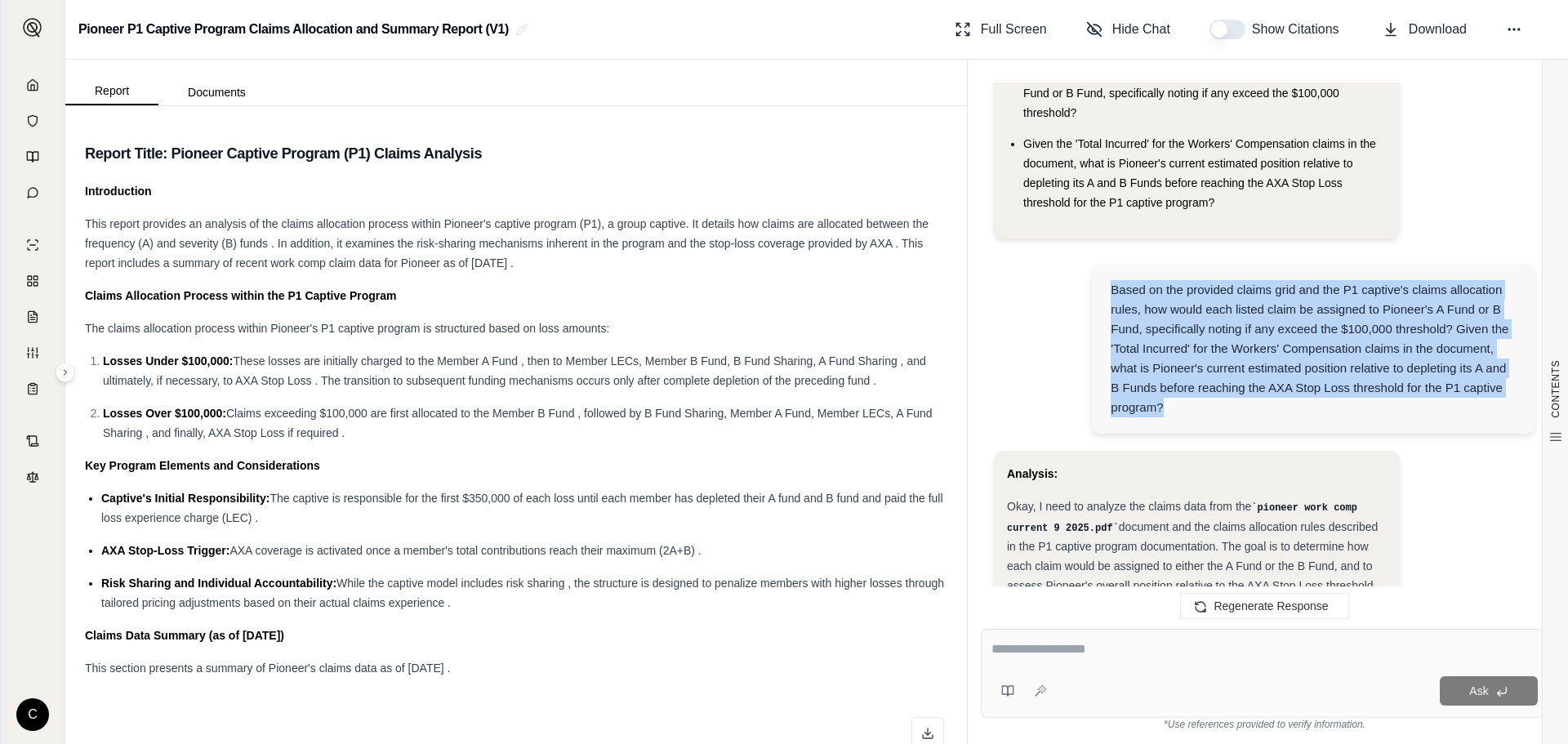
drag, startPoint x: 1175, startPoint y: 408, endPoint x: 1100, endPoint y: 280, distance: 148.4
click at [1100, 280] on div "Based on the provided claims grid and the P1 captive's claims allocation rules,…" at bounding box center [1313, 349] width 444 height 170
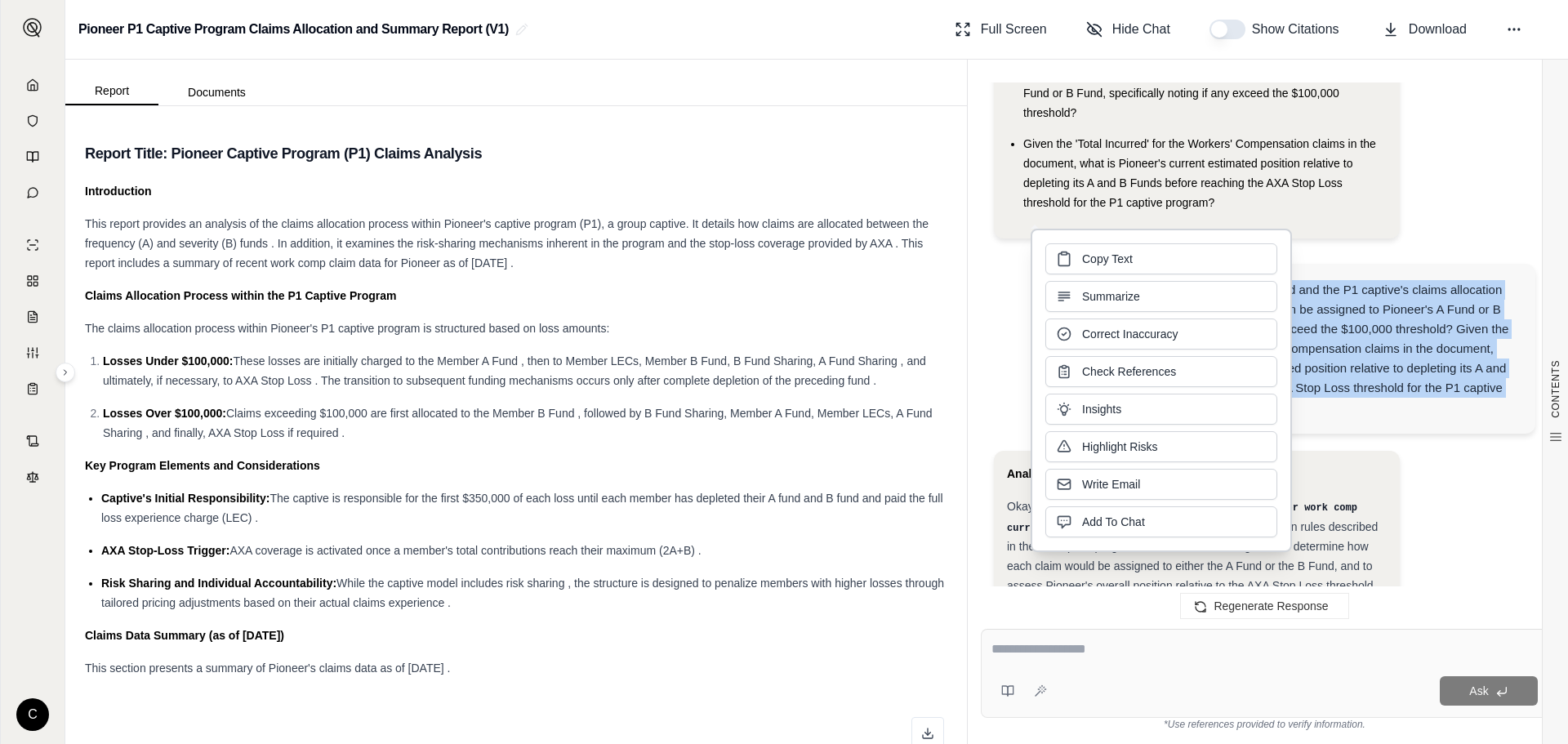
copy div "Based on the provided claims grid and the P1 captive's claims allocation rules,…"
click at [1518, 34] on icon at bounding box center [1514, 30] width 17 height 17
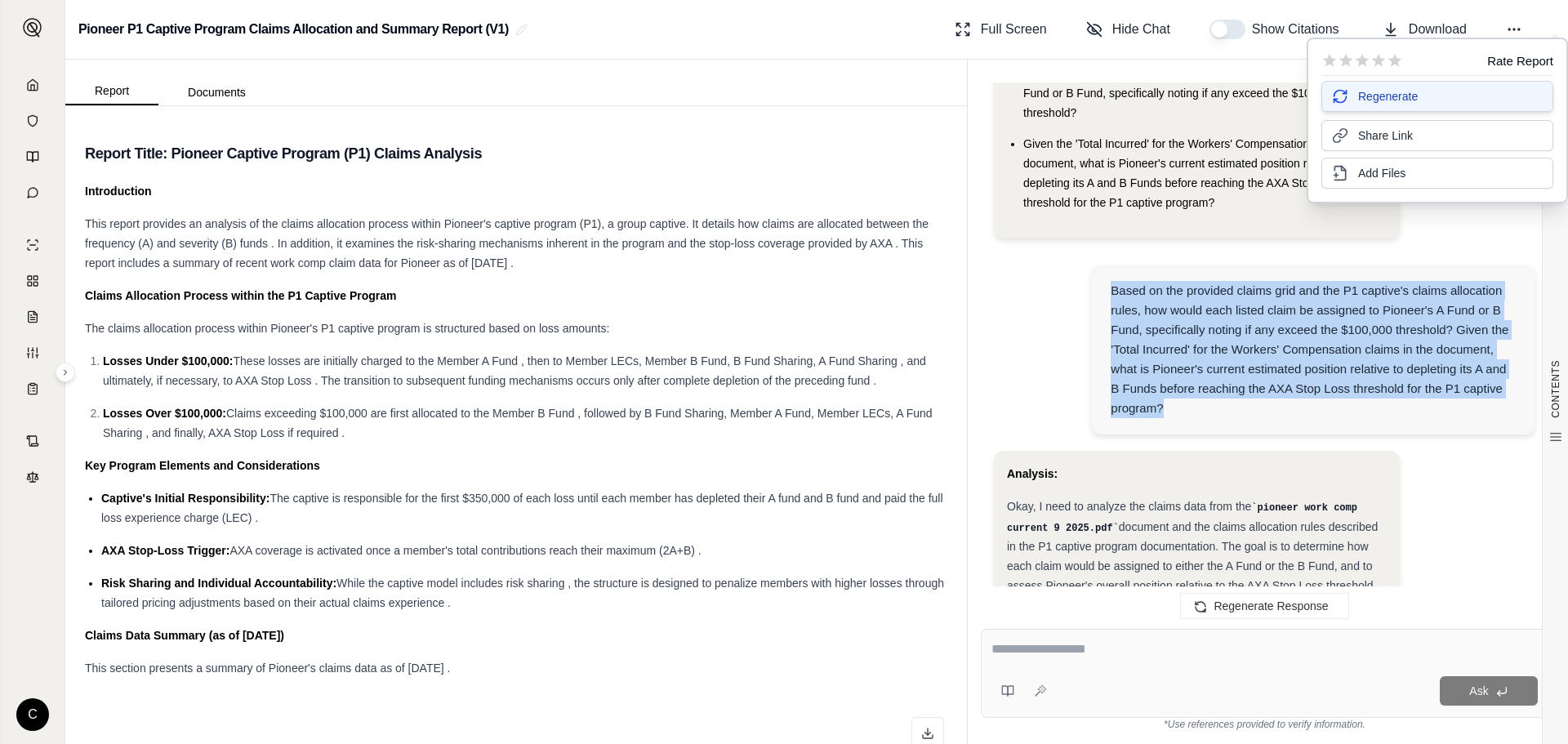
click at [1367, 93] on span "Regenerate" at bounding box center [1388, 96] width 59 height 17
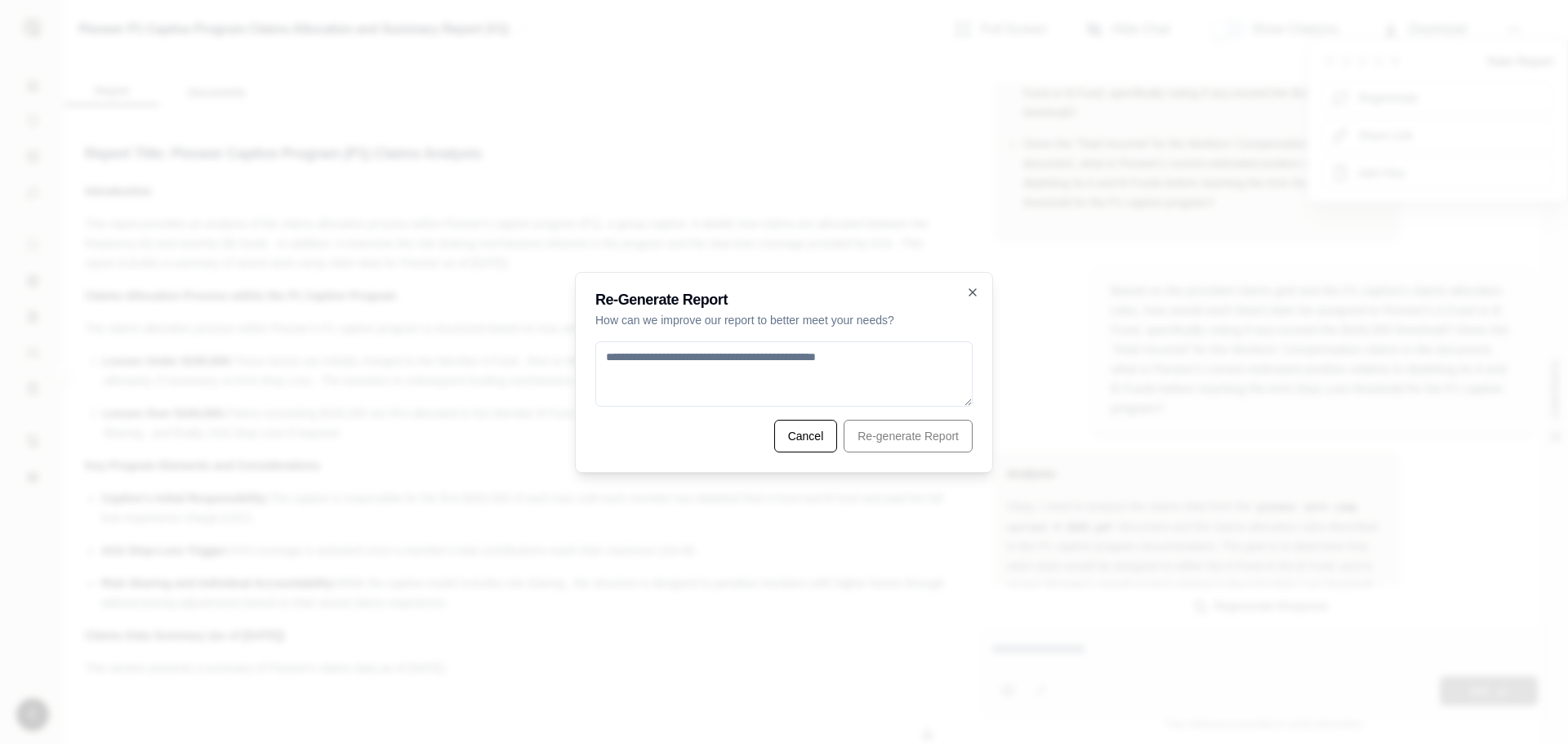
click at [733, 376] on textarea at bounding box center [784, 374] width 377 height 65
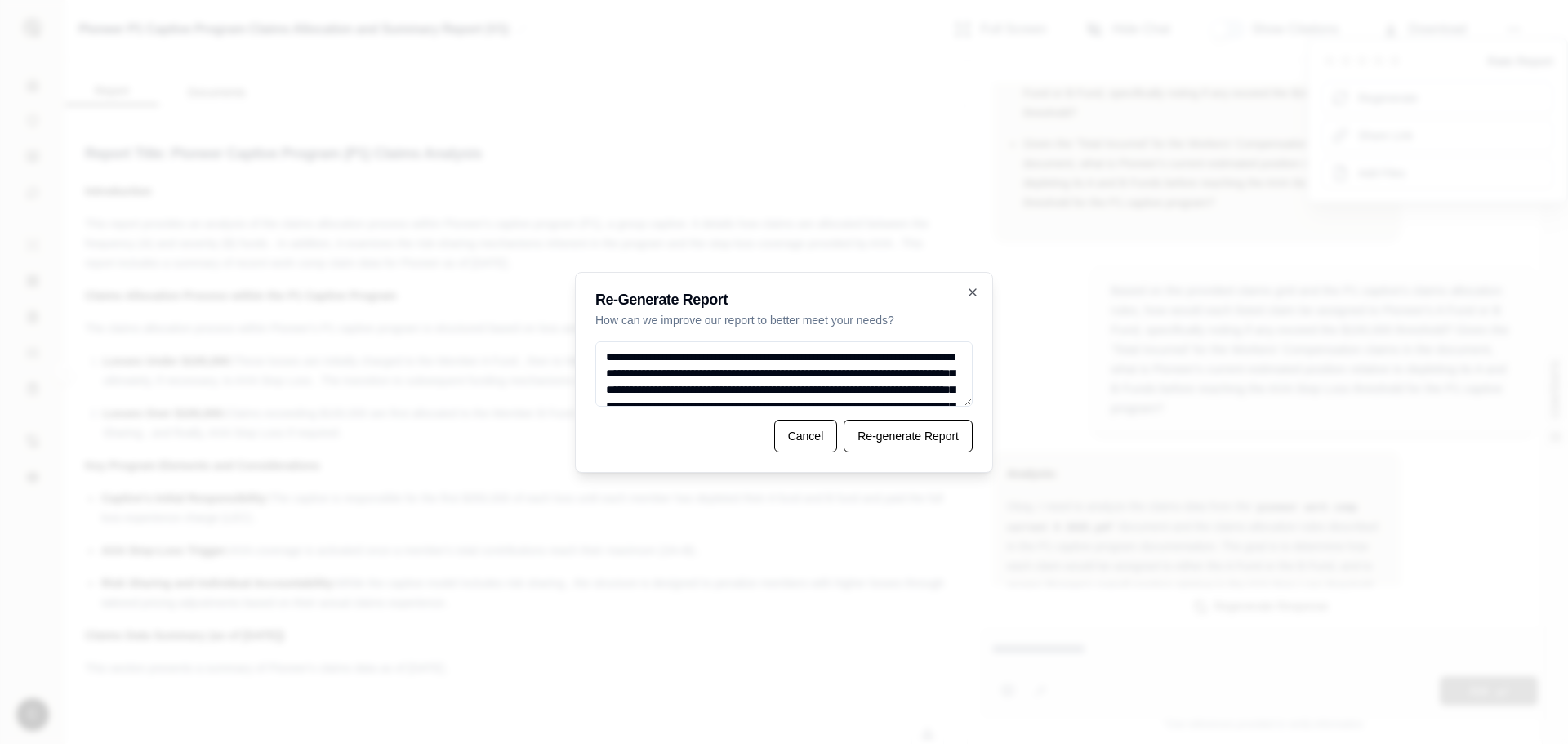
scroll to position [57, 0]
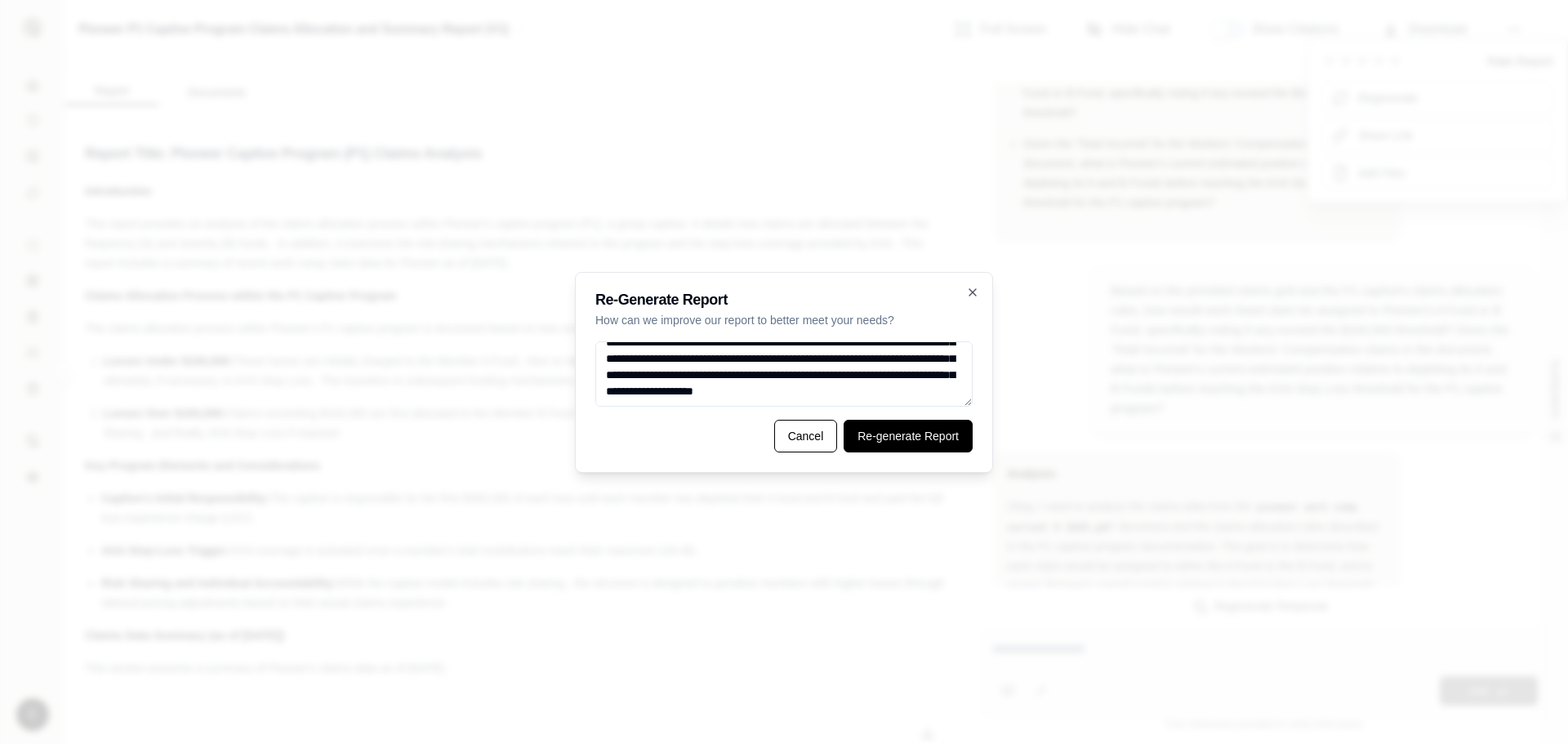
type textarea "**********"
click at [911, 439] on button "Re-generate Report" at bounding box center [908, 436] width 129 height 32
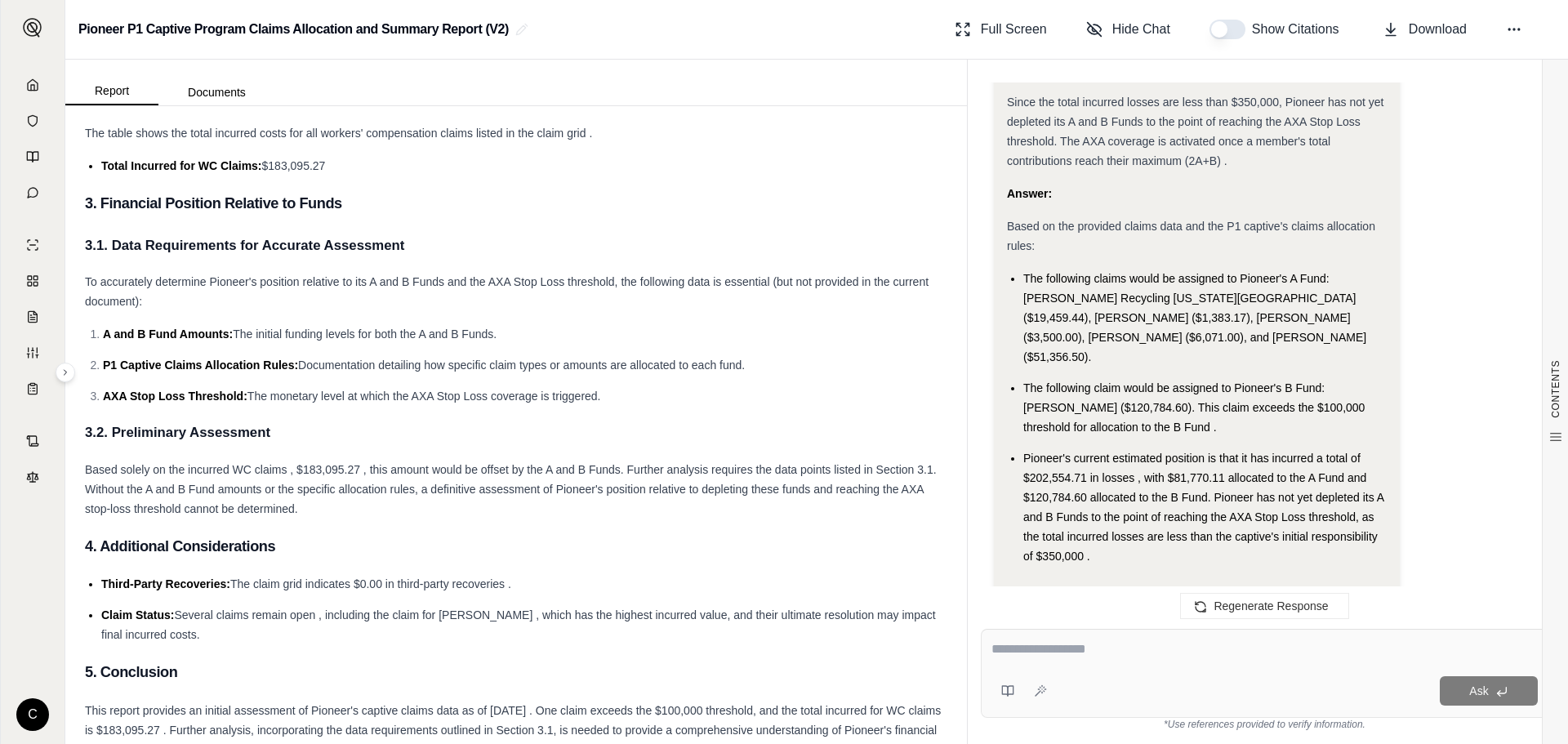
scroll to position [857, 0]
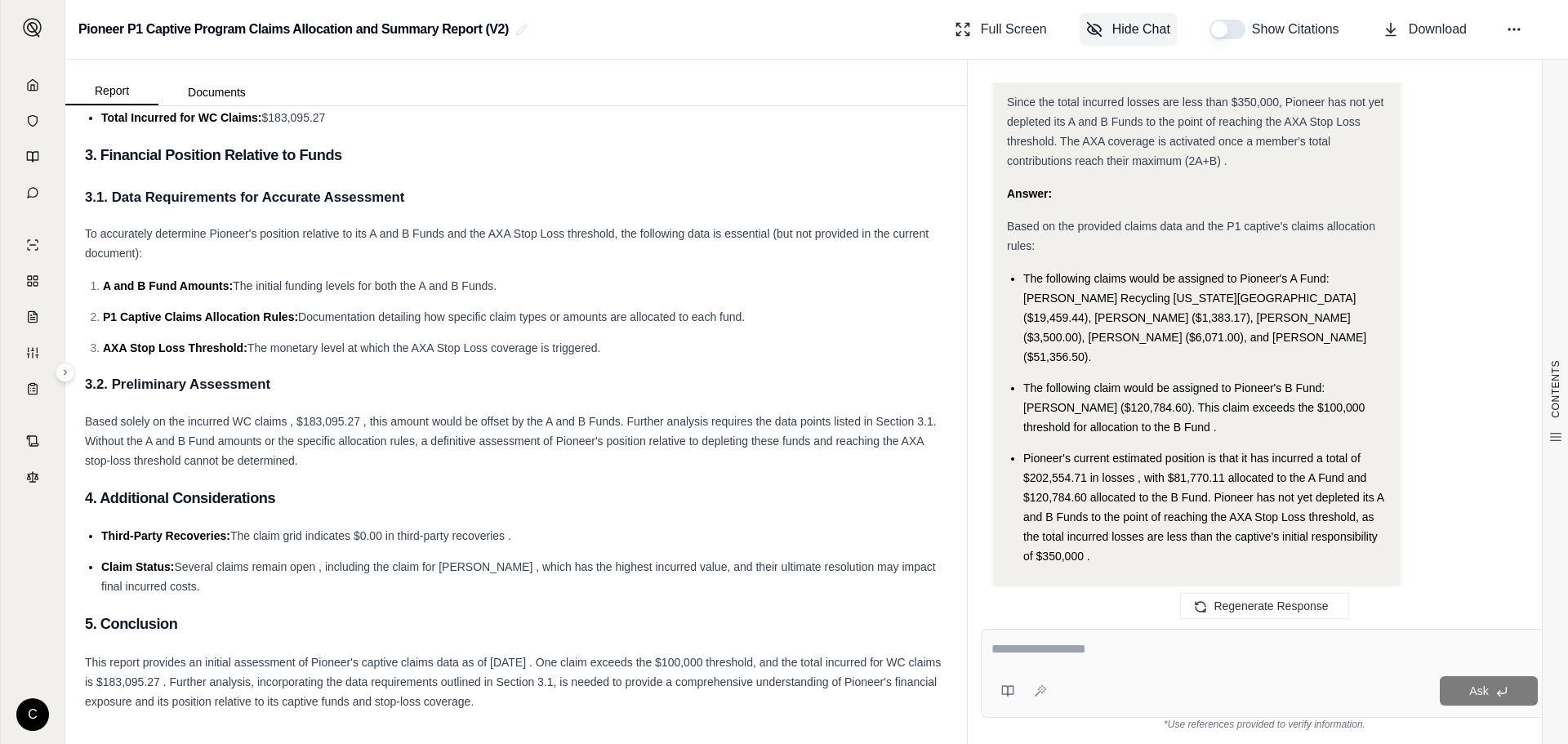
click at [1111, 35] on button "Hide Chat" at bounding box center [1128, 29] width 97 height 32
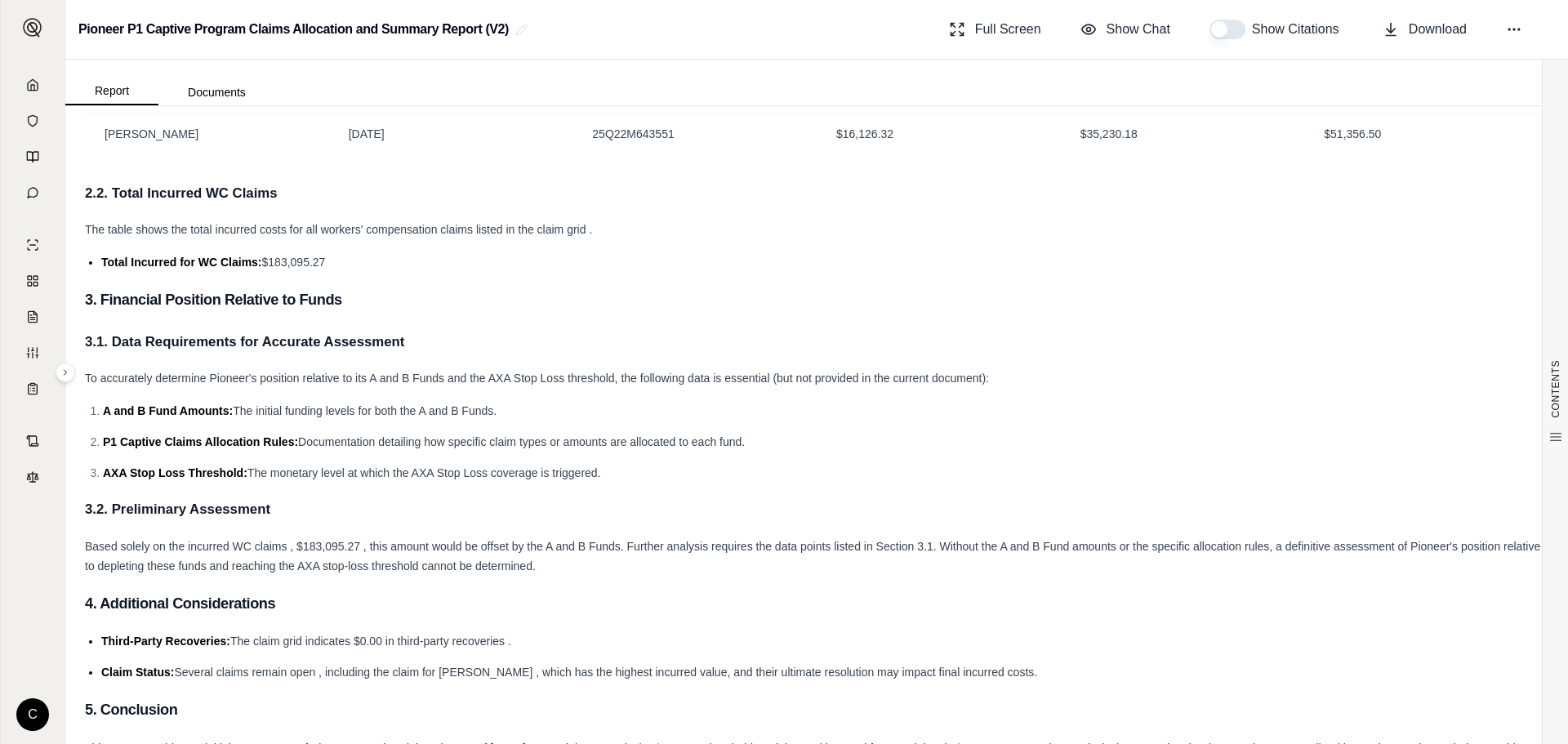
scroll to position [763, 0]
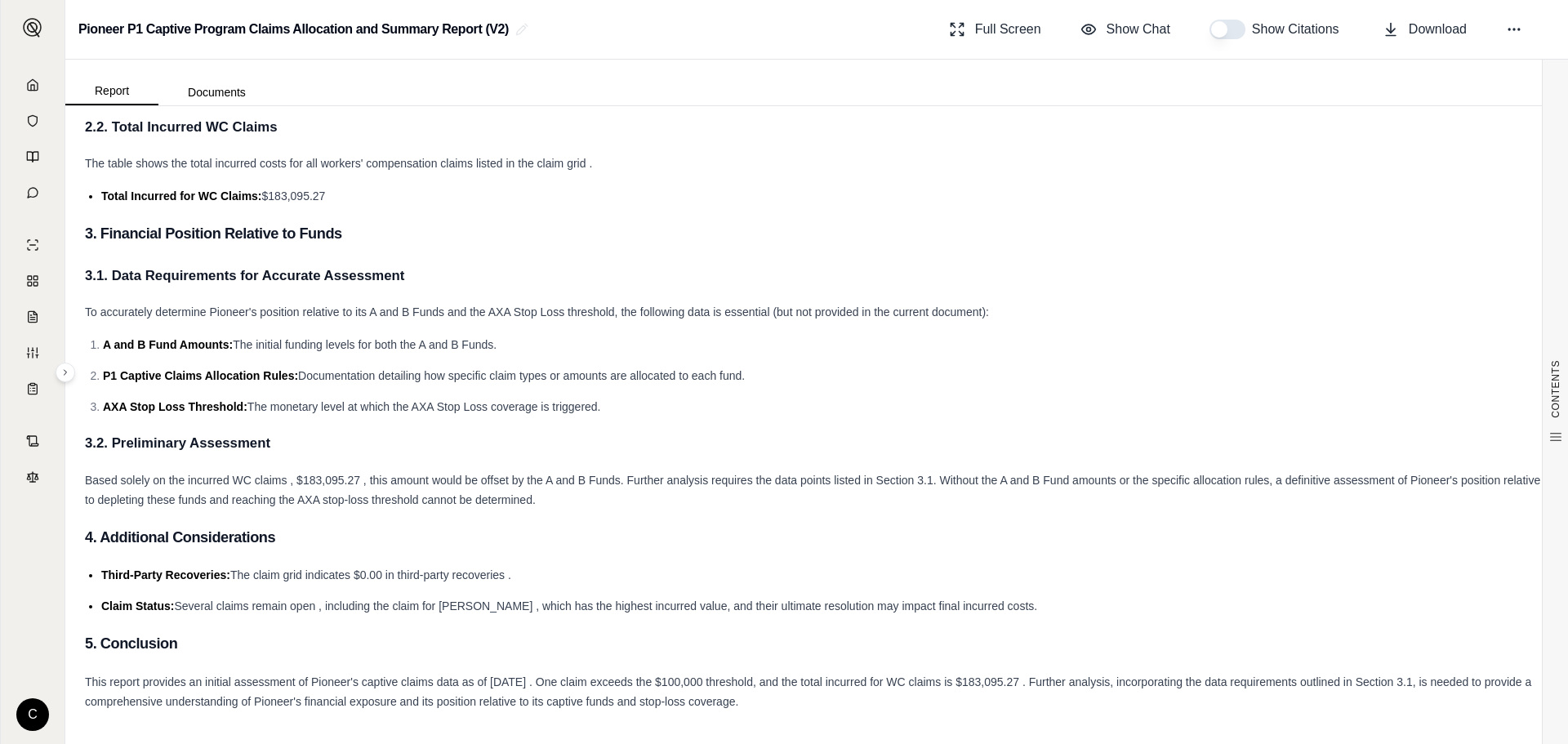
click at [1219, 34] on button "button" at bounding box center [1228, 29] width 36 height 19
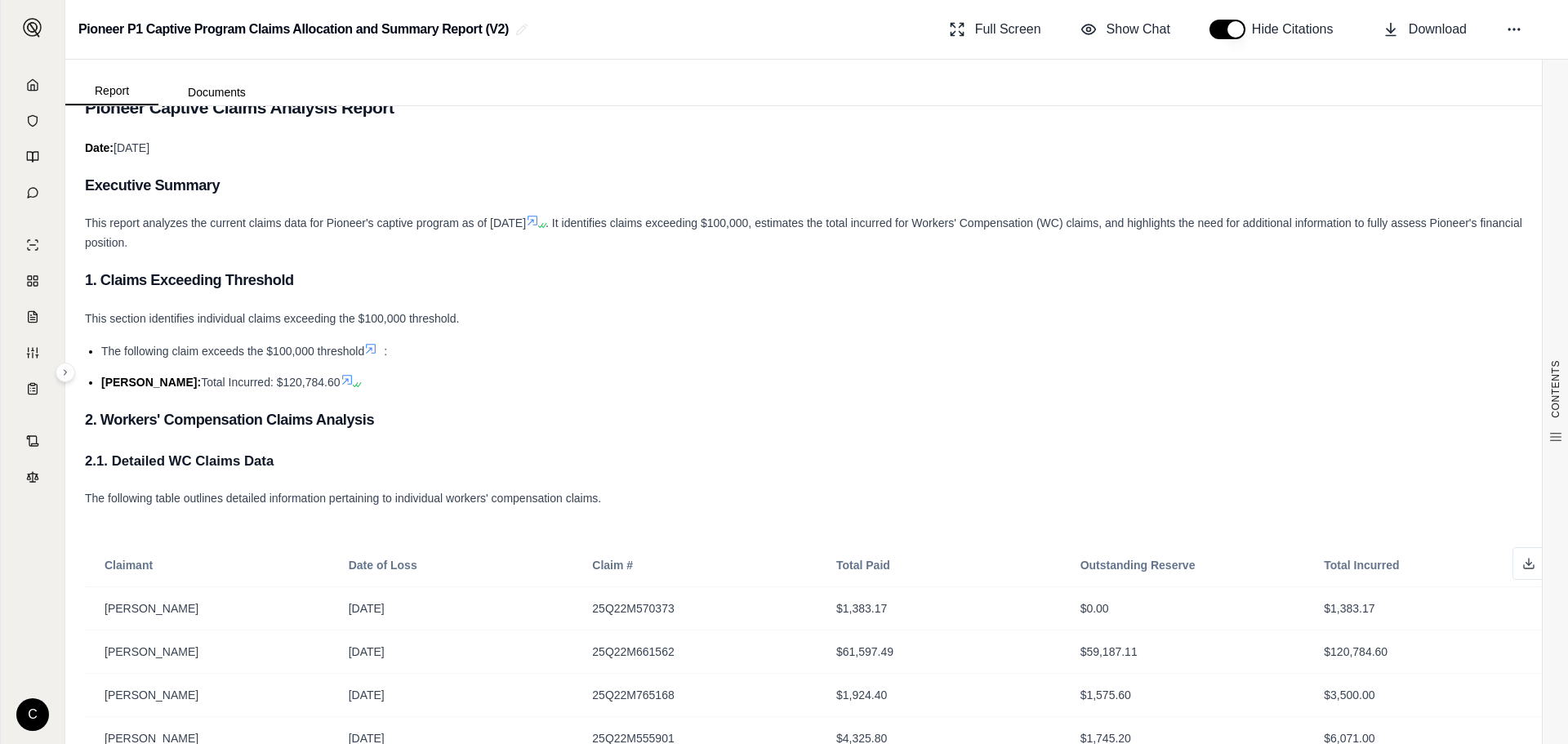
scroll to position [0, 0]
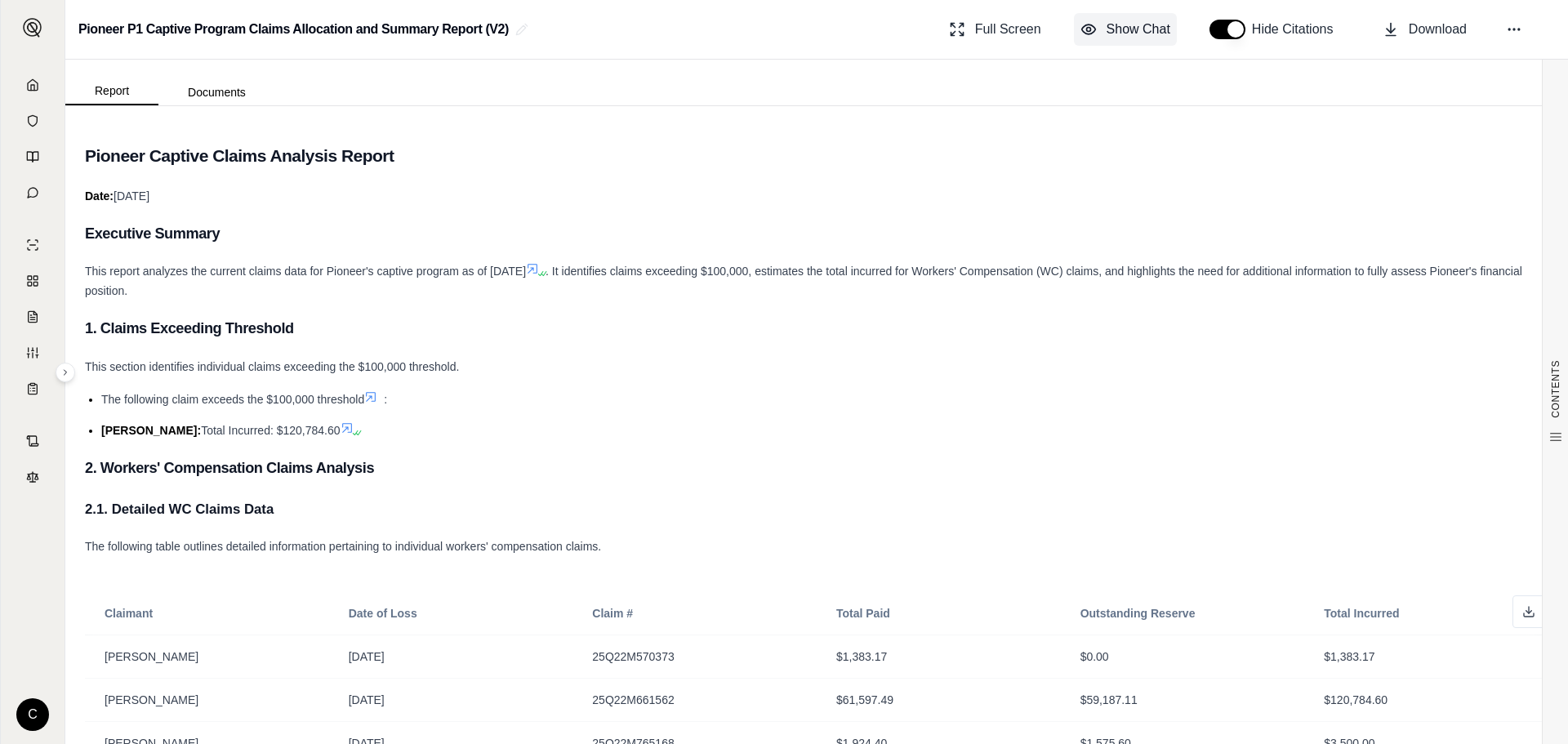
click at [1154, 24] on span "Show Chat" at bounding box center [1139, 29] width 64 height 19
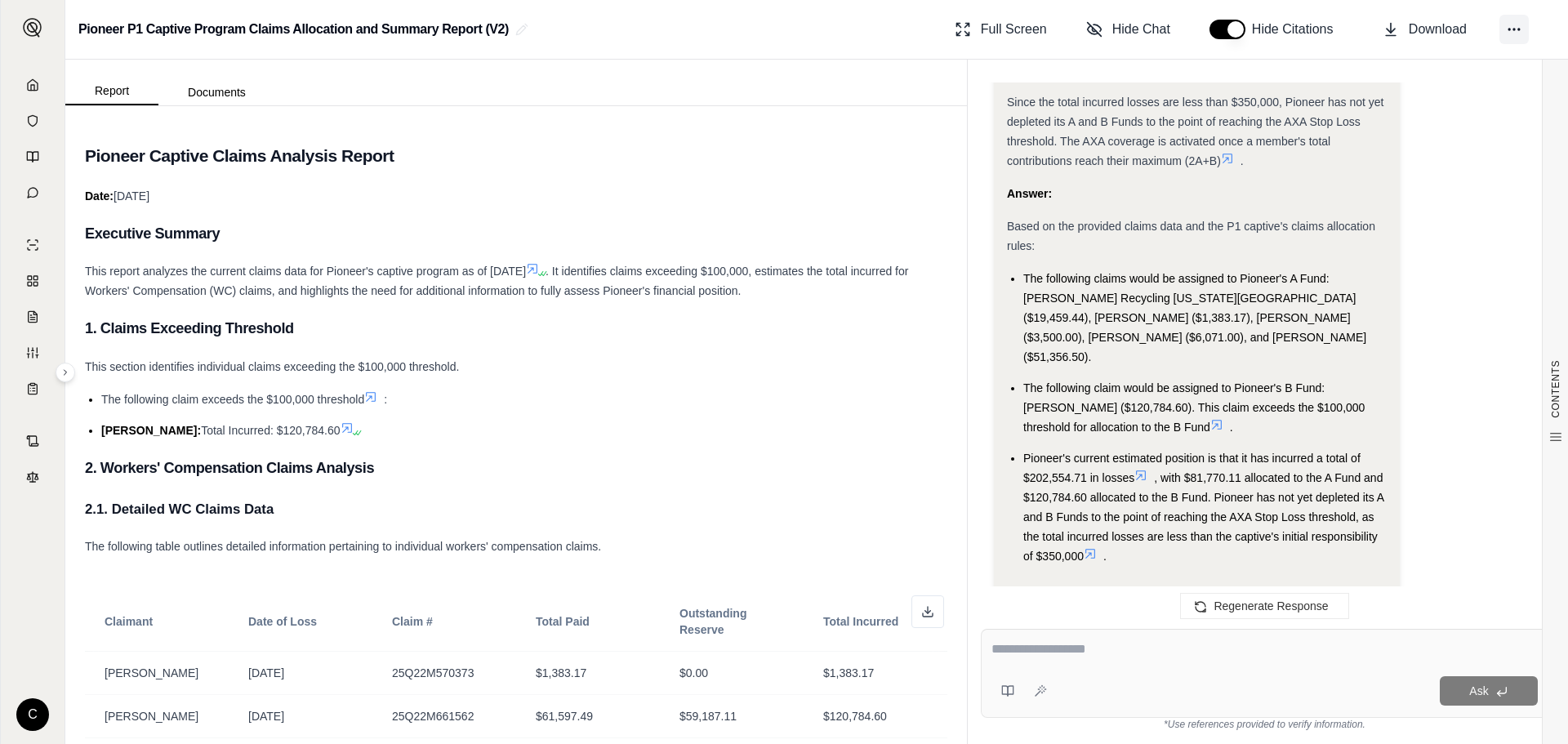
click at [1511, 38] on button at bounding box center [1514, 30] width 30 height 30
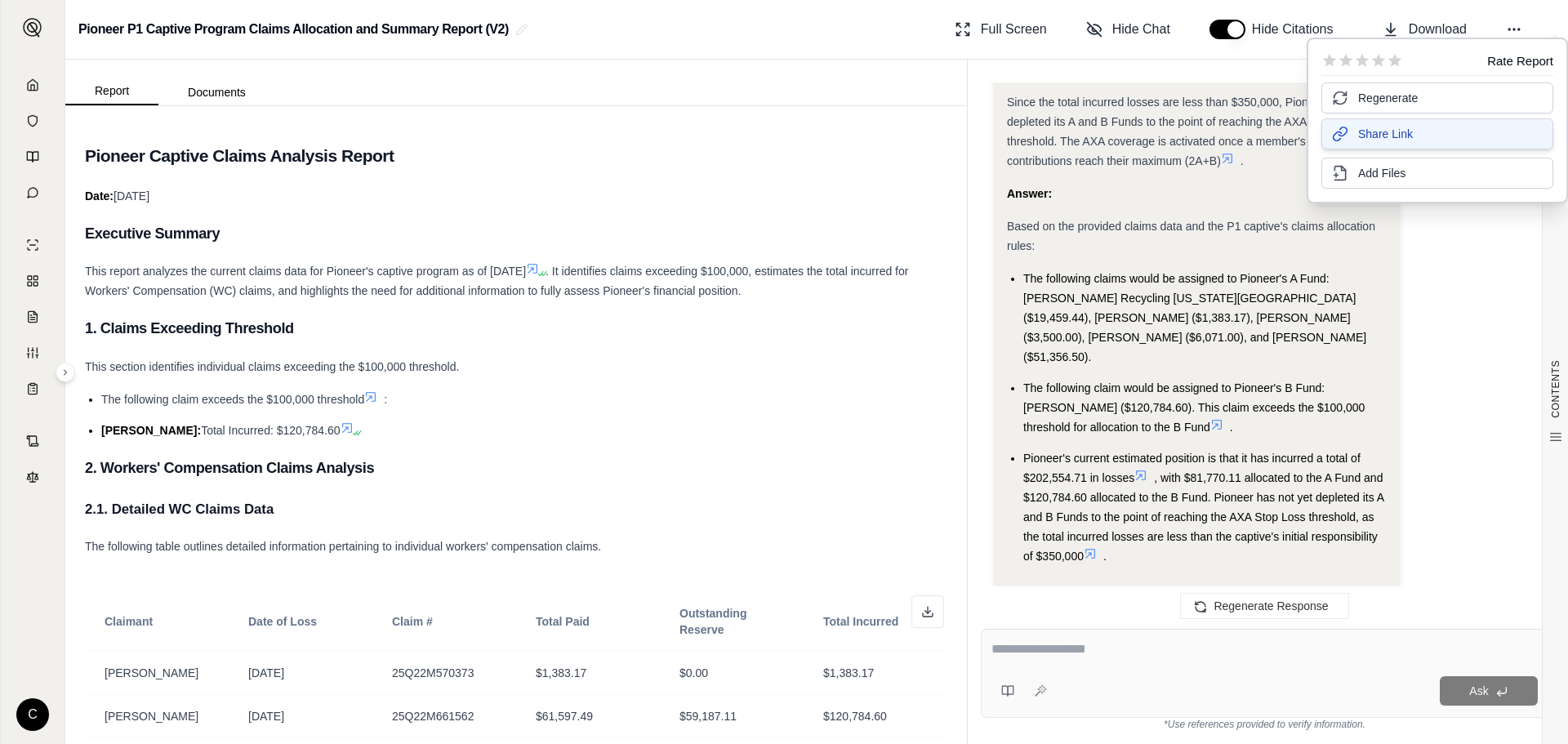
click at [1381, 135] on span "Share Link" at bounding box center [1385, 135] width 55 height 17
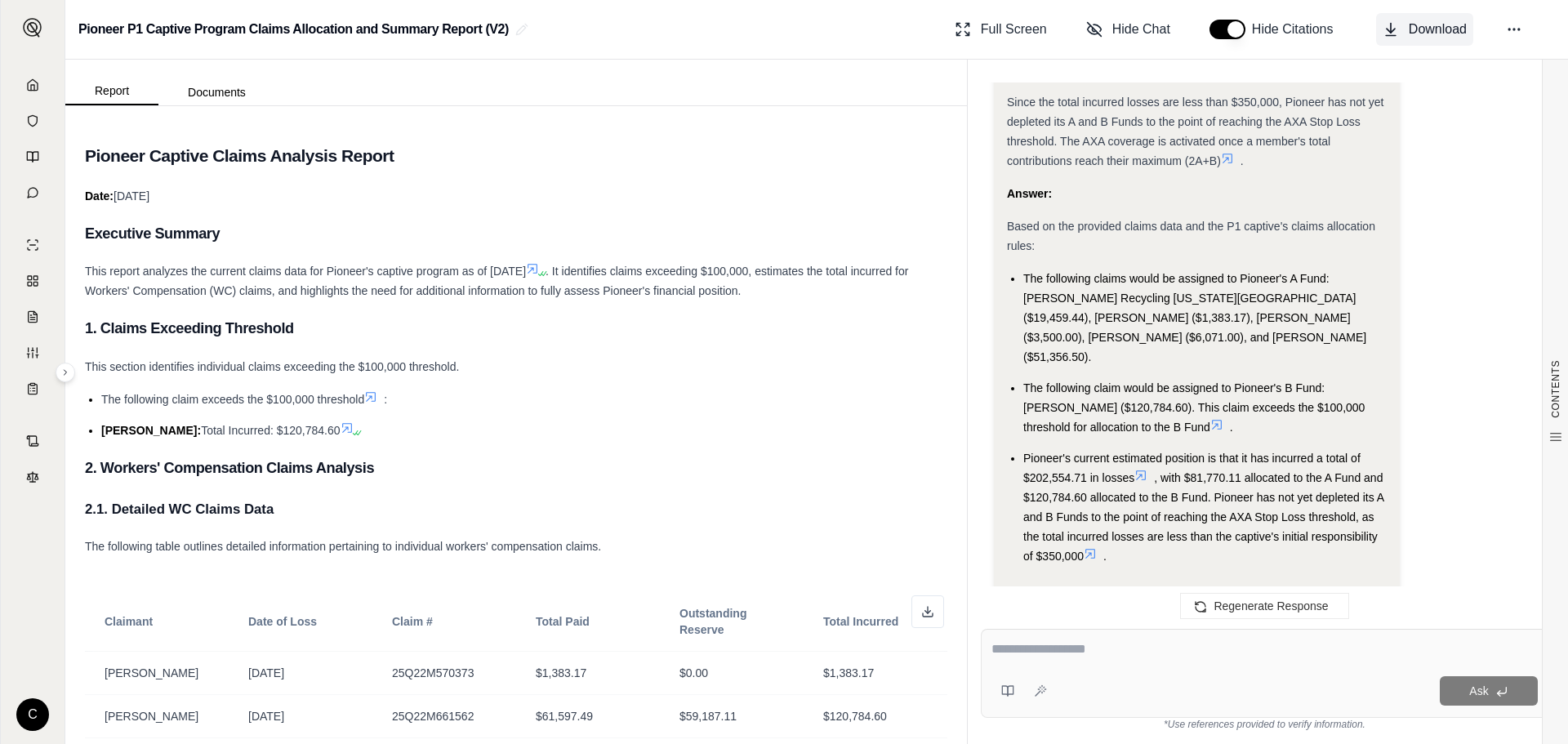
click at [1450, 32] on span "Download" at bounding box center [1437, 29] width 58 height 19
click at [1086, 654] on textarea at bounding box center [1264, 649] width 546 height 19
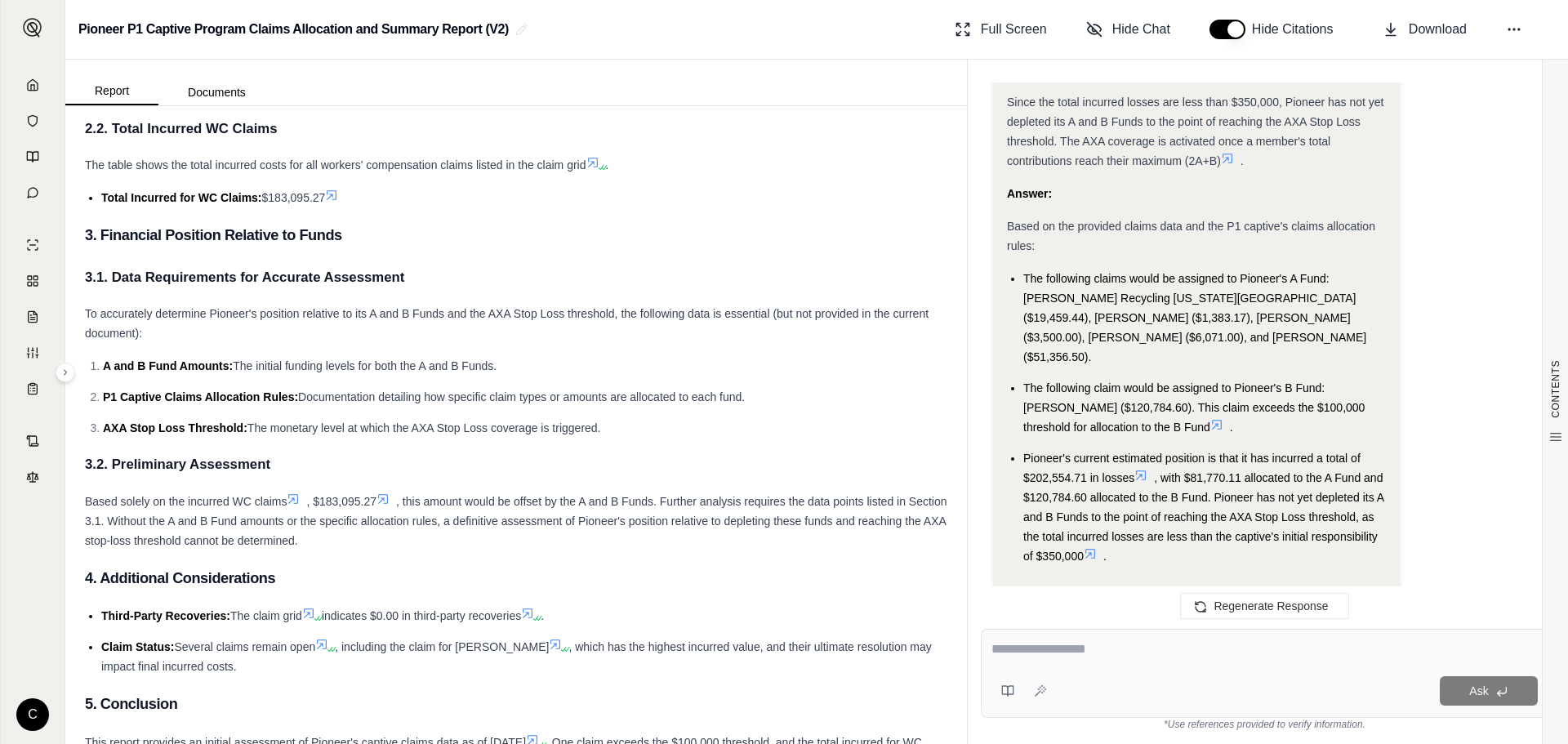
scroll to position [817, 0]
